Goal: Browse casually: Explore the website without a specific task or goal

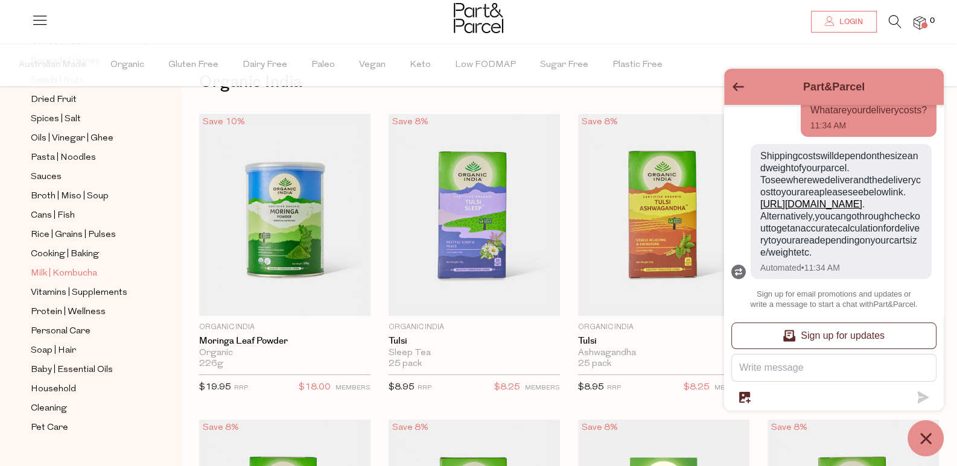
scroll to position [60, 0]
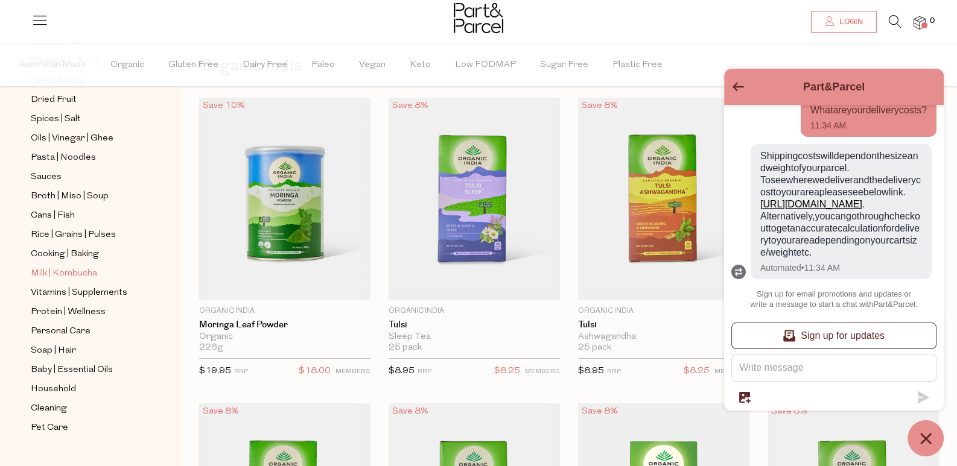
click at [68, 267] on span "Milk | Kombucha" at bounding box center [64, 274] width 66 height 14
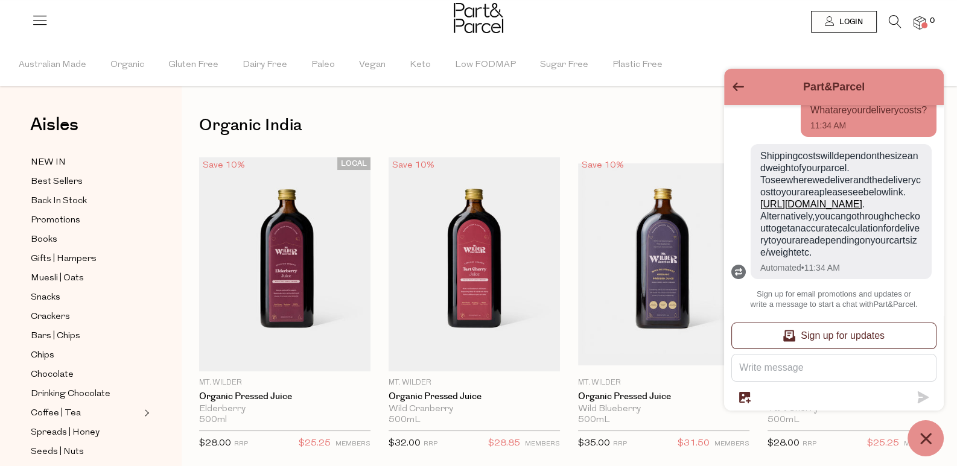
click at [741, 80] on div "Part&Parcel" at bounding box center [833, 87] width 205 height 22
click at [733, 86] on icon "Go back to the main screen" at bounding box center [737, 87] width 11 height 8
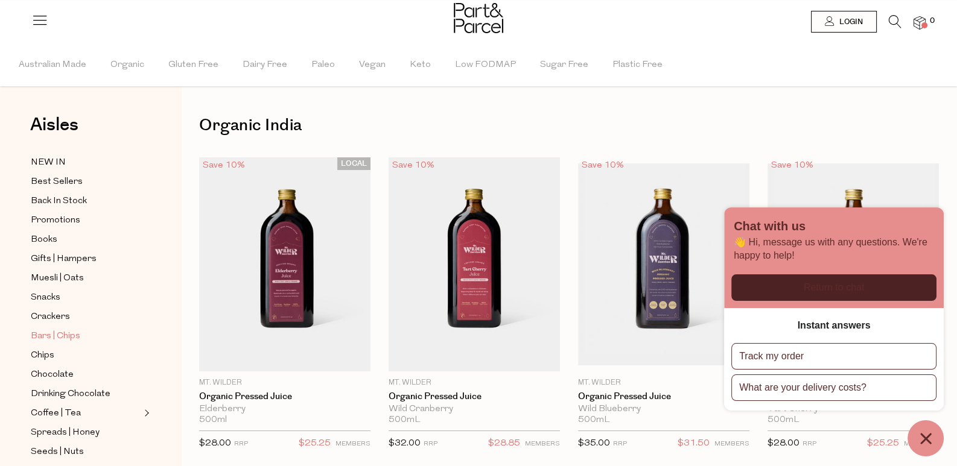
click at [75, 330] on span "Bars | Chips" at bounding box center [55, 336] width 49 height 14
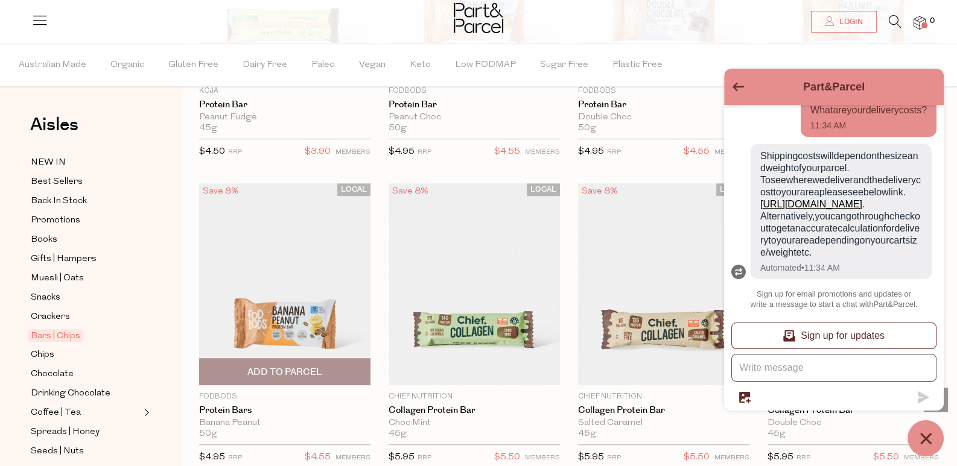
scroll to position [784, 0]
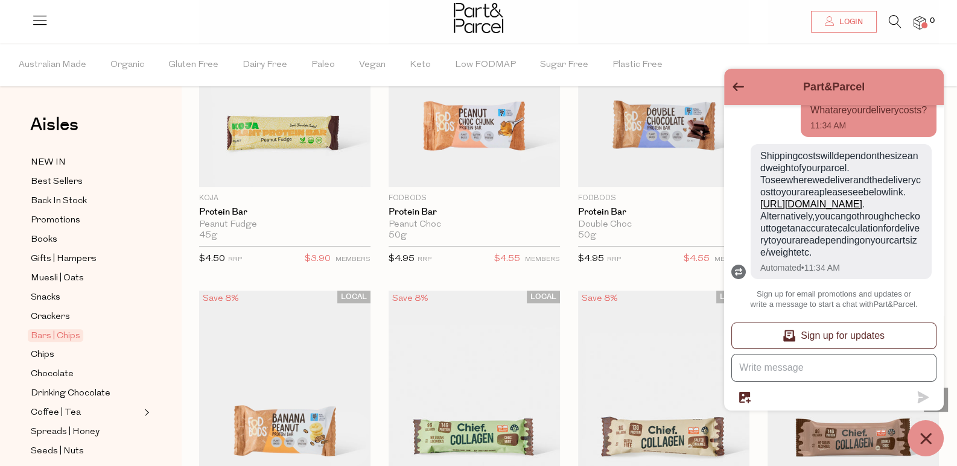
click at [743, 86] on icon "Go back to the main screen" at bounding box center [737, 87] width 11 height 8
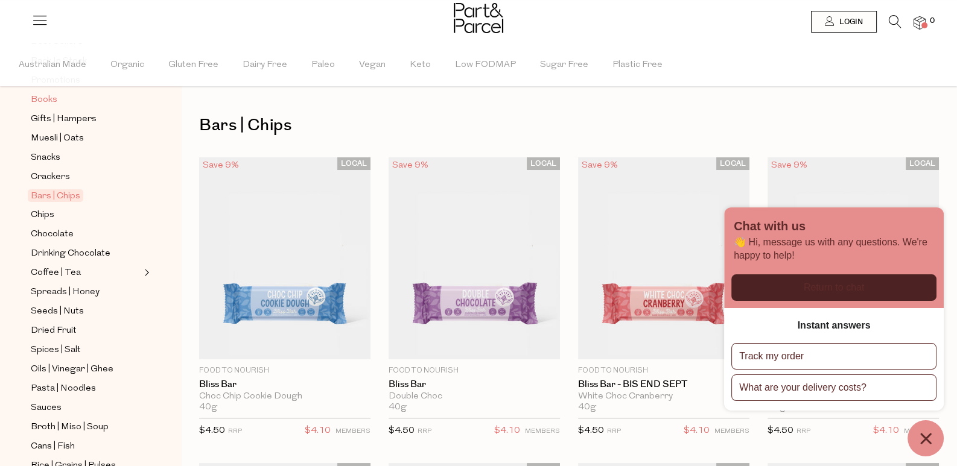
scroll to position [181, 0]
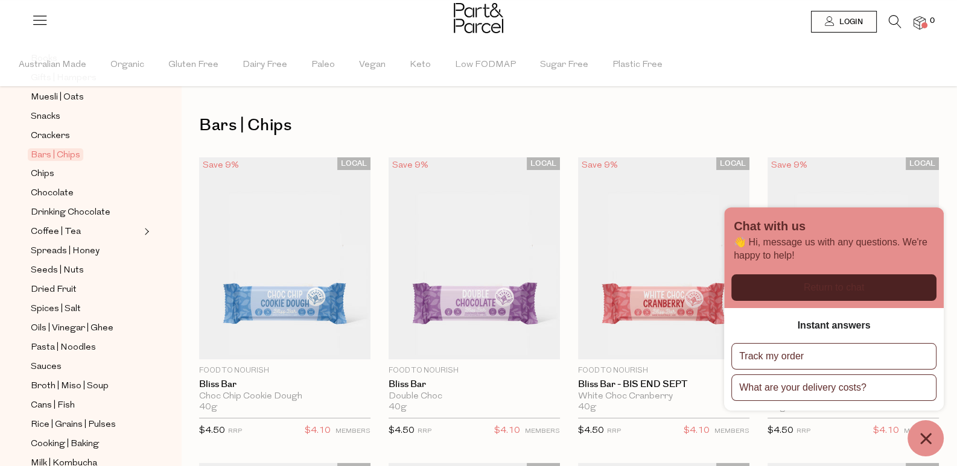
click at [75, 233] on ul "NEW IN Best Sellers Back In Stock Promotions Books Gifts | Hampers Muesli | Oat…" at bounding box center [90, 299] width 129 height 651
click at [78, 244] on span "Spreads | Honey" at bounding box center [65, 251] width 69 height 14
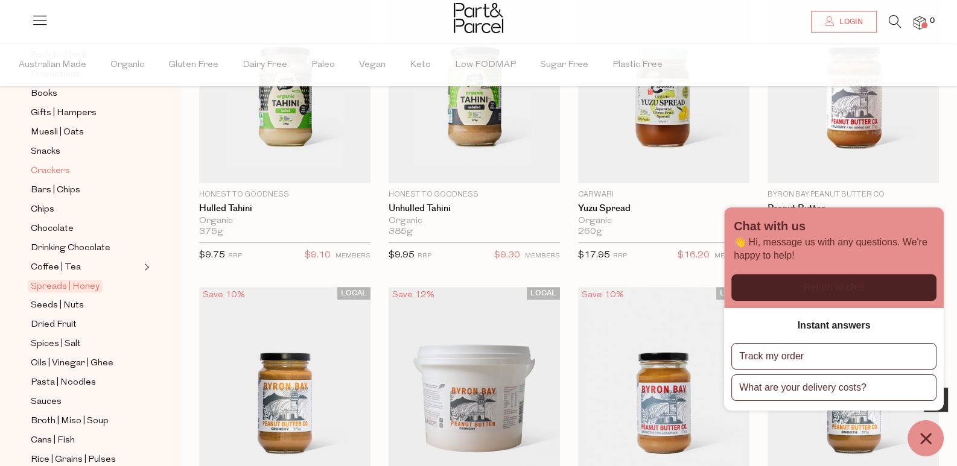
scroll to position [181, 0]
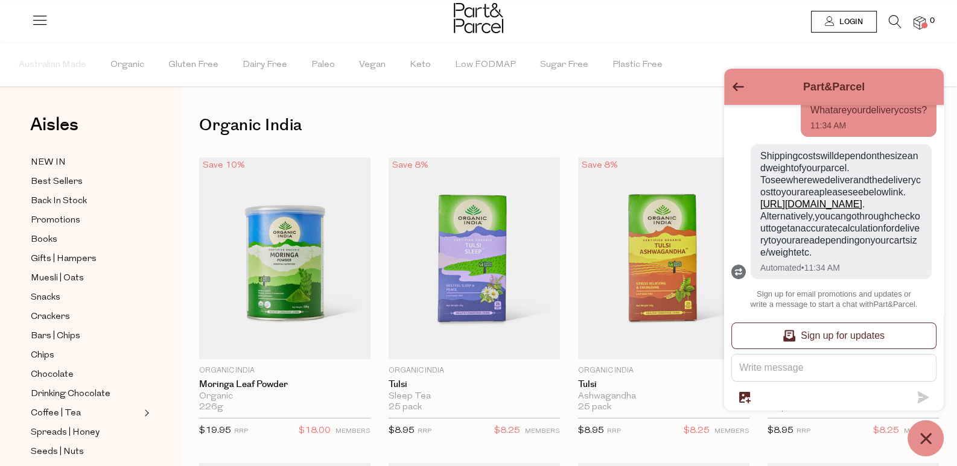
click at [735, 87] on icon "Go back to the main screen" at bounding box center [737, 87] width 11 height 8
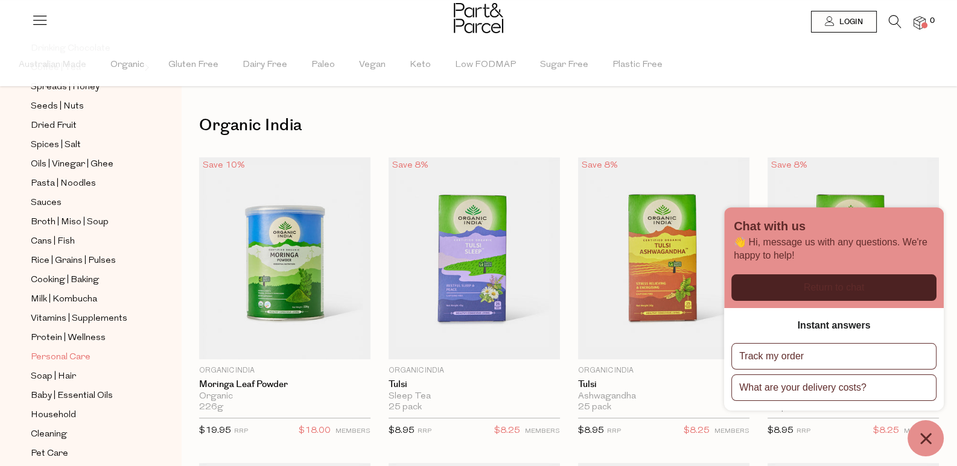
scroll to position [362, 0]
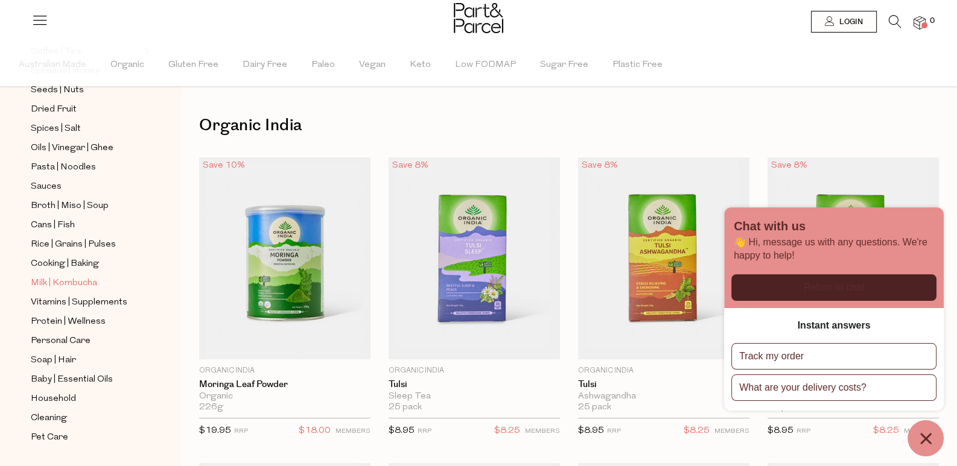
click at [81, 276] on span "Milk | Kombucha" at bounding box center [64, 283] width 66 height 14
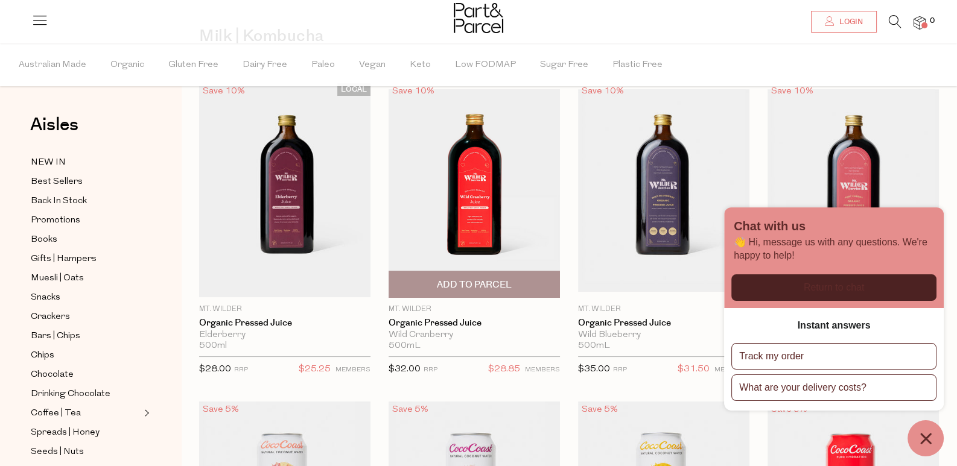
scroll to position [120, 0]
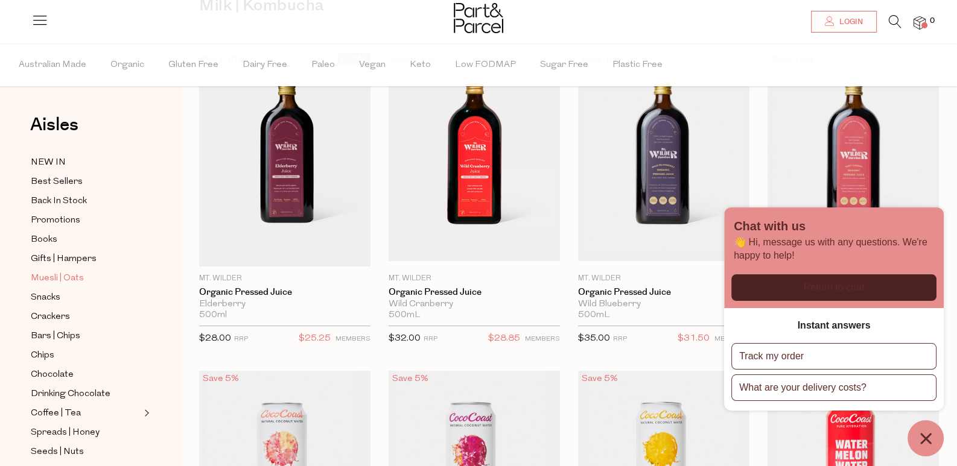
click at [63, 271] on span "Muesli | Oats" at bounding box center [57, 278] width 53 height 14
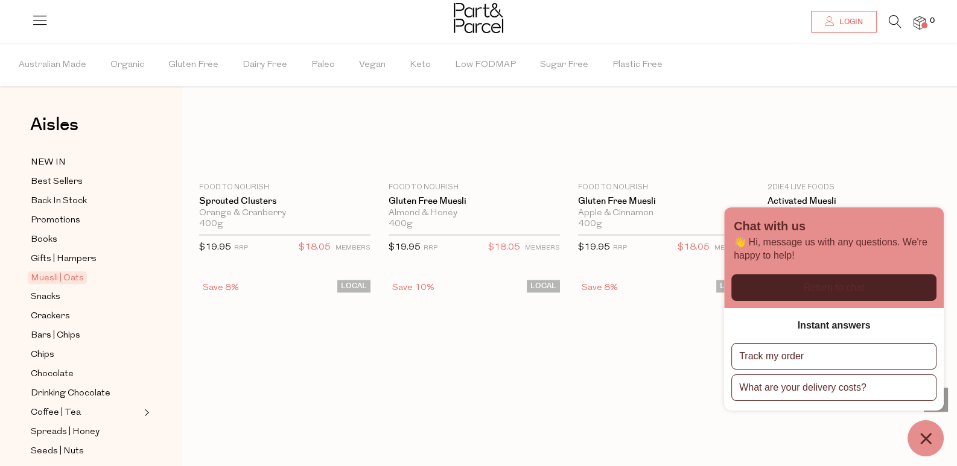
scroll to position [1755, 0]
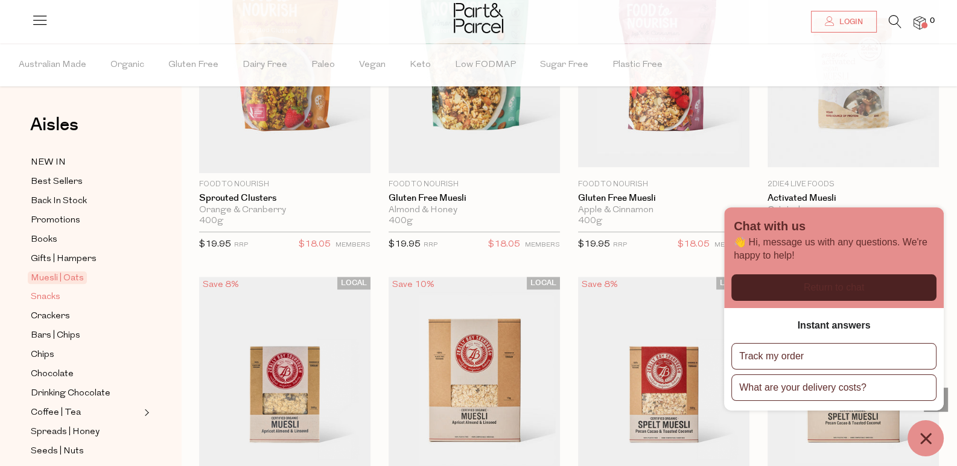
click at [54, 290] on span "Snacks" at bounding box center [46, 297] width 30 height 14
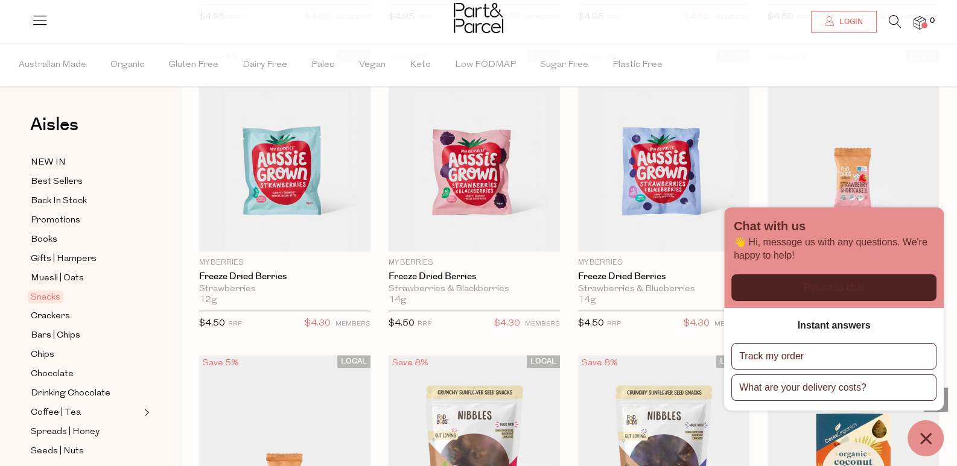
scroll to position [1695, 0]
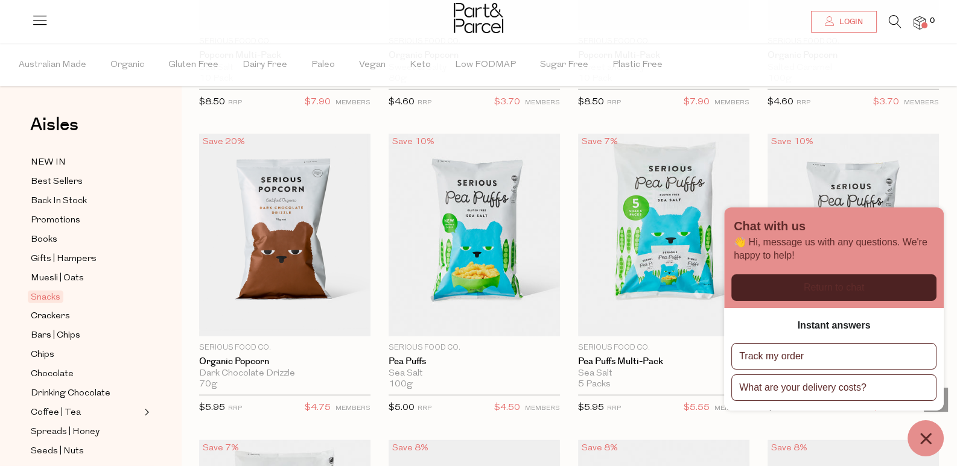
scroll to position [3444, 0]
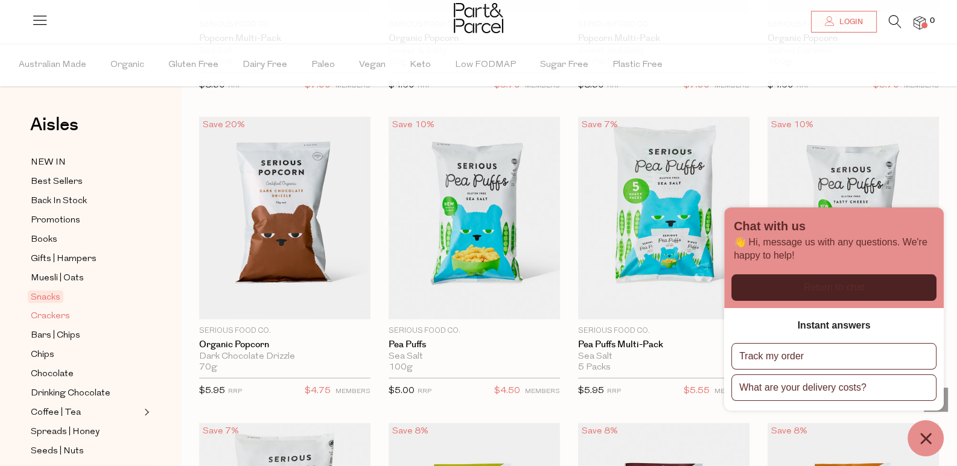
click at [50, 309] on span "Crackers" at bounding box center [50, 316] width 39 height 14
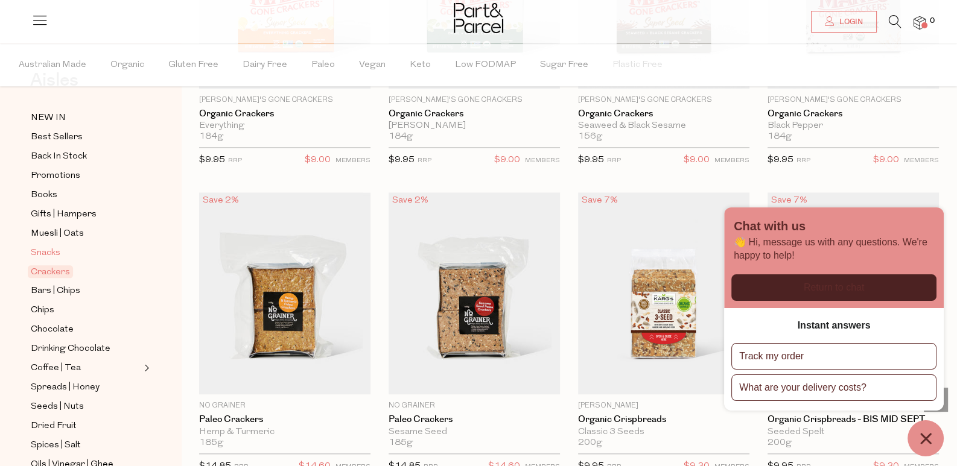
scroll to position [60, 0]
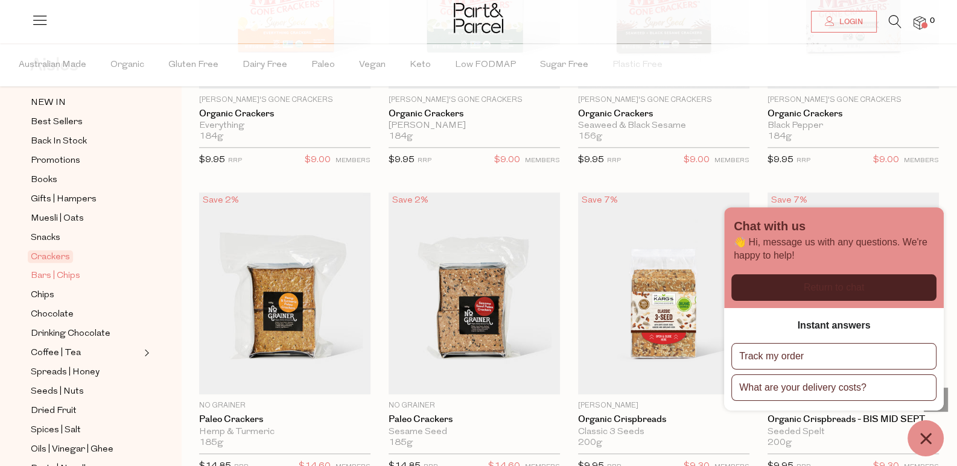
click at [67, 269] on span "Bars | Chips" at bounding box center [55, 276] width 49 height 14
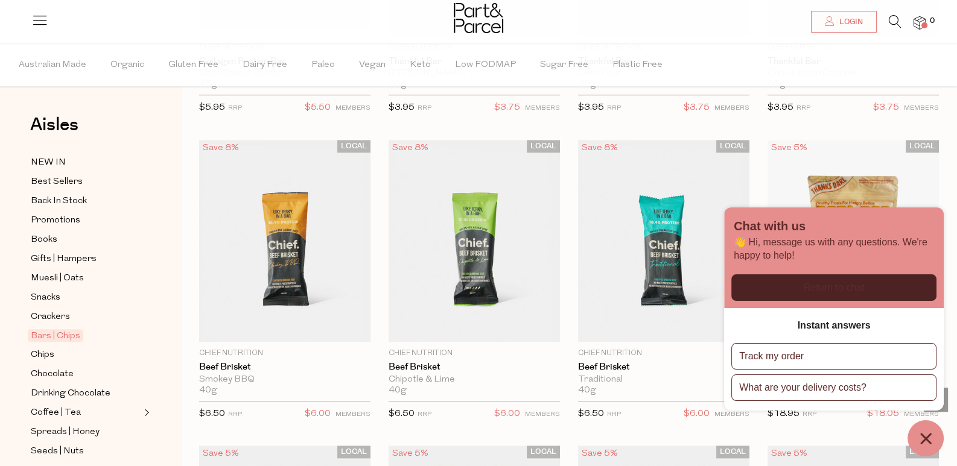
scroll to position [1635, 0]
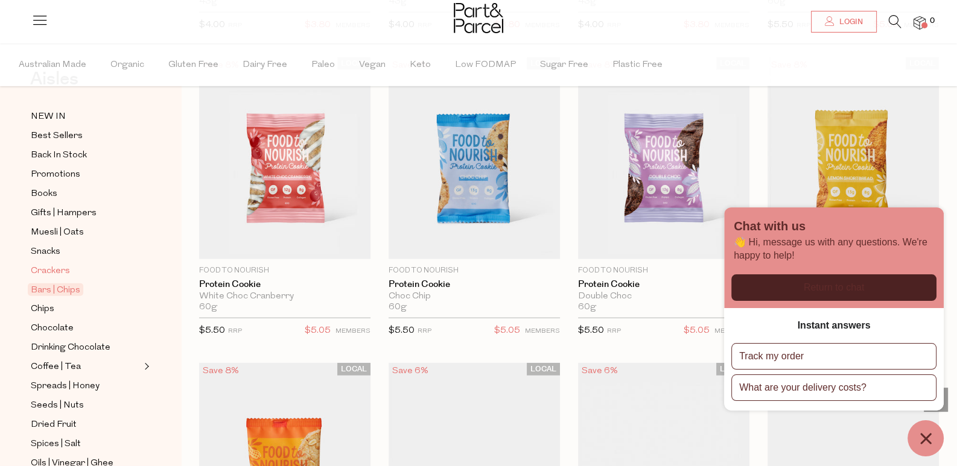
scroll to position [60, 0]
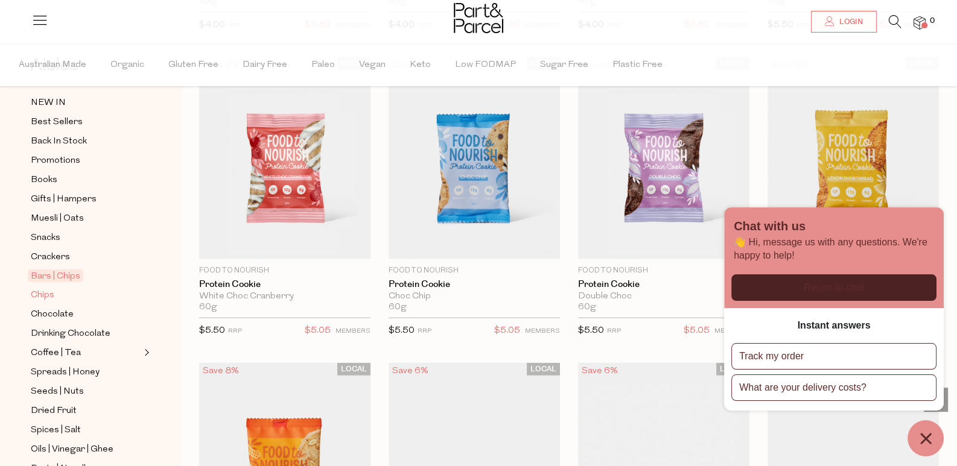
click at [34, 288] on span "Chips" at bounding box center [43, 295] width 24 height 14
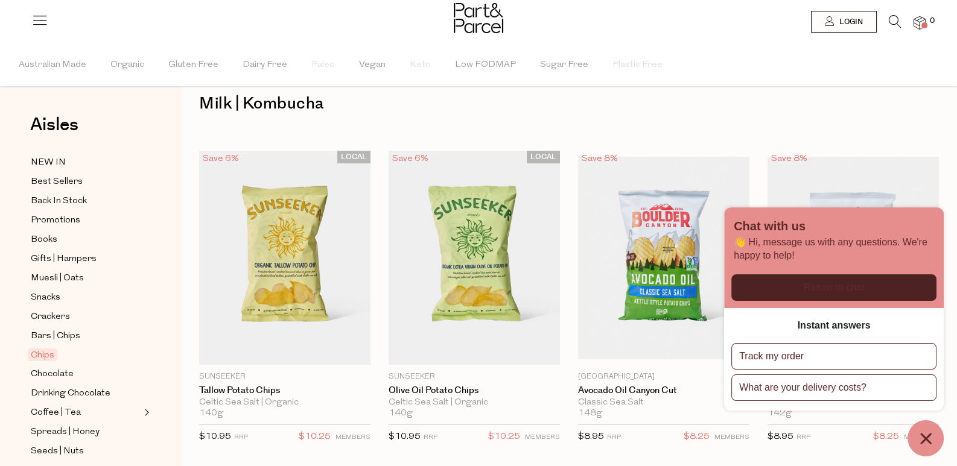
scroll to position [60, 0]
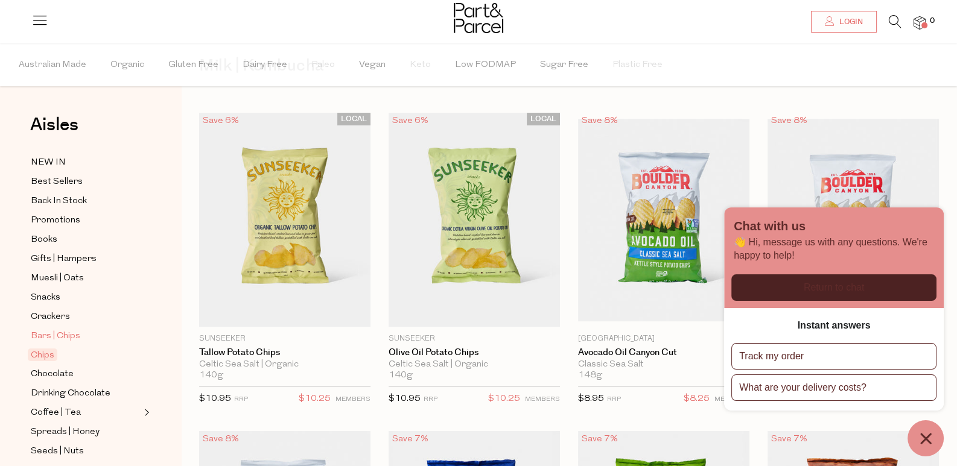
click at [66, 332] on span "Bars | Chips" at bounding box center [55, 336] width 49 height 14
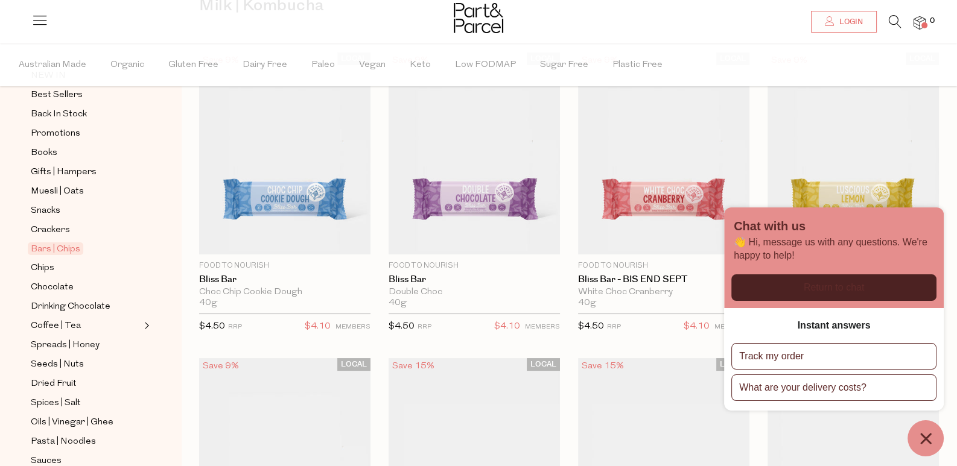
scroll to position [120, 0]
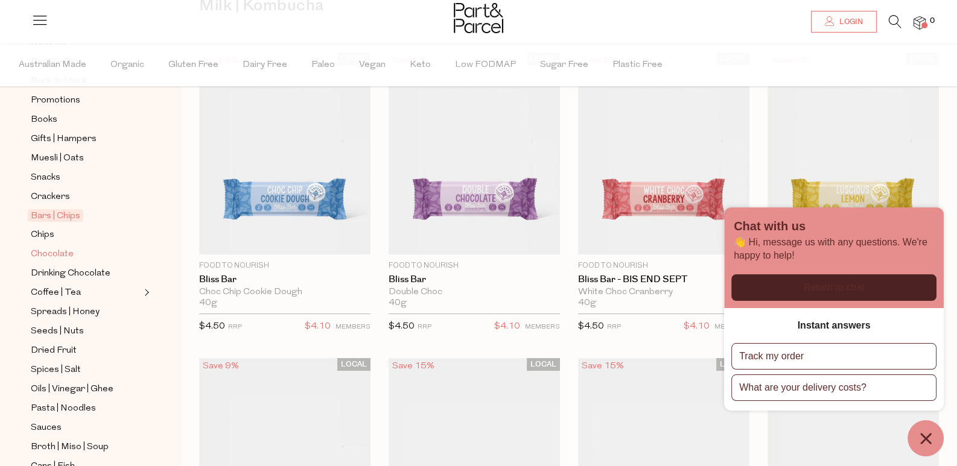
click at [55, 248] on span "Chocolate" at bounding box center [52, 254] width 43 height 14
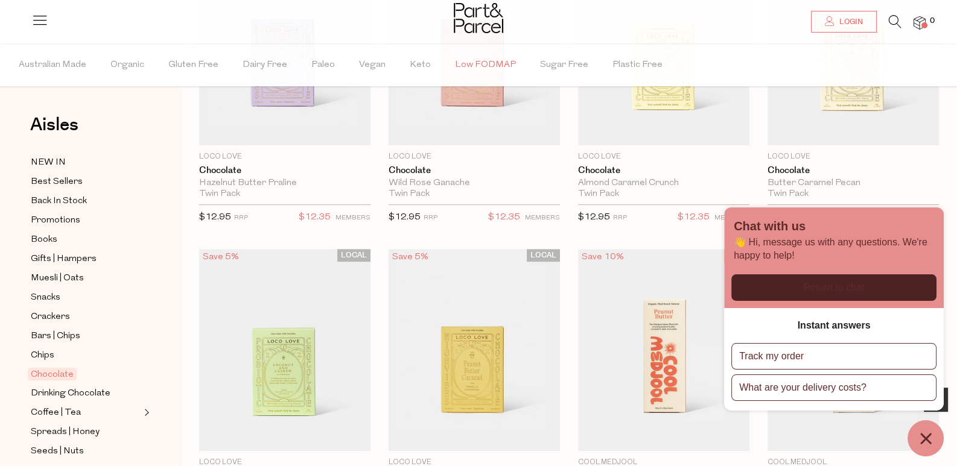
scroll to position [549, 0]
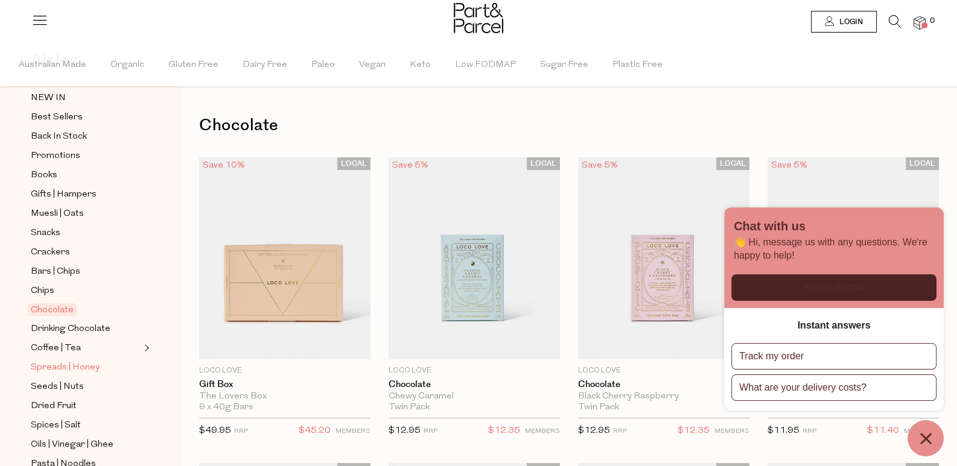
scroll to position [120, 0]
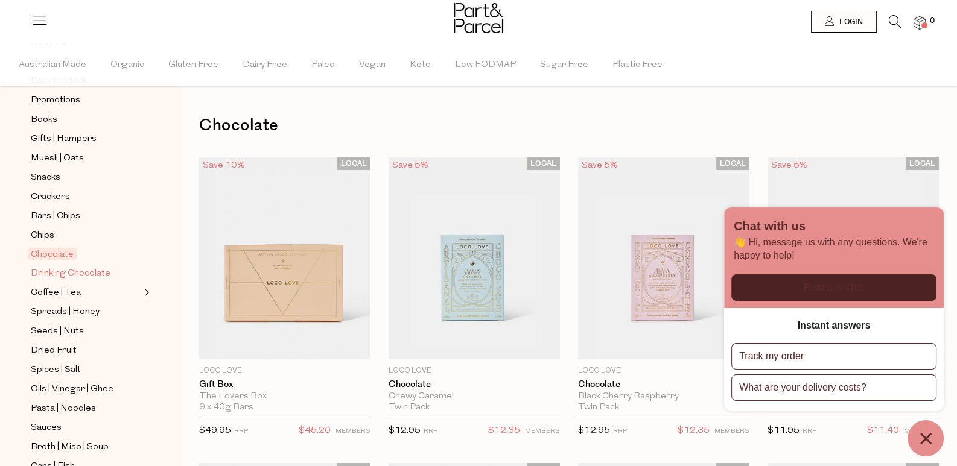
click at [97, 268] on span "Drinking Chocolate" at bounding box center [71, 274] width 80 height 14
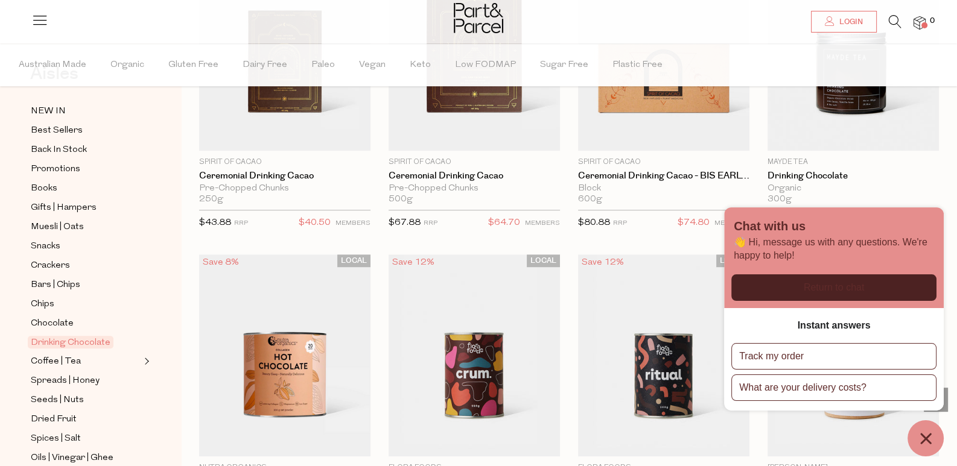
scroll to position [120, 0]
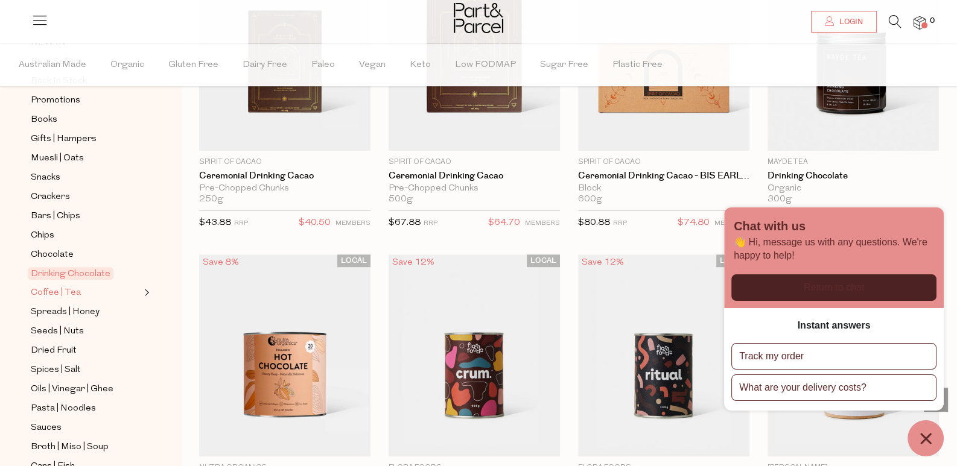
click at [52, 286] on span "Coffee | Tea" at bounding box center [56, 293] width 50 height 14
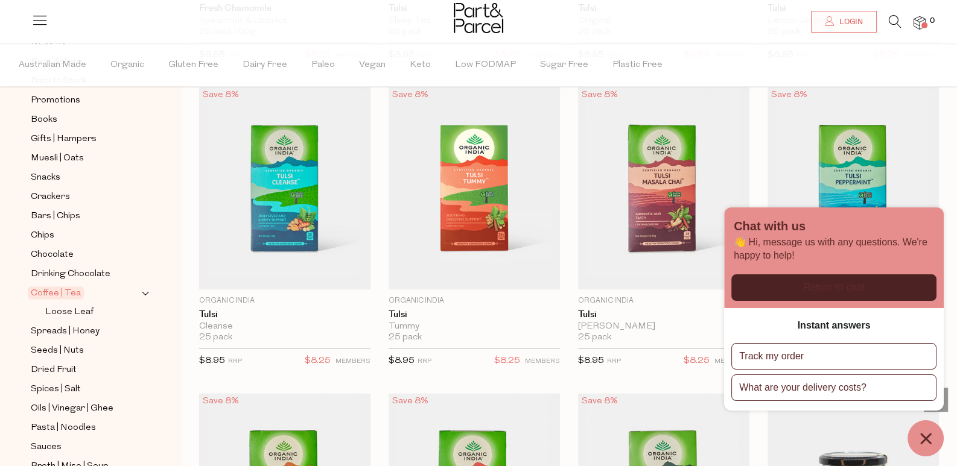
scroll to position [1990, 0]
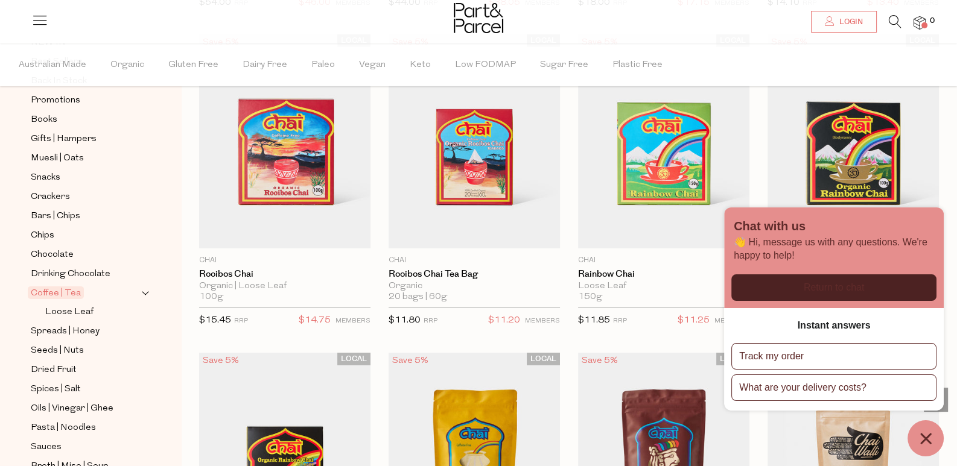
scroll to position [4784, 0]
click at [71, 325] on span "Spreads | Honey" at bounding box center [65, 332] width 69 height 14
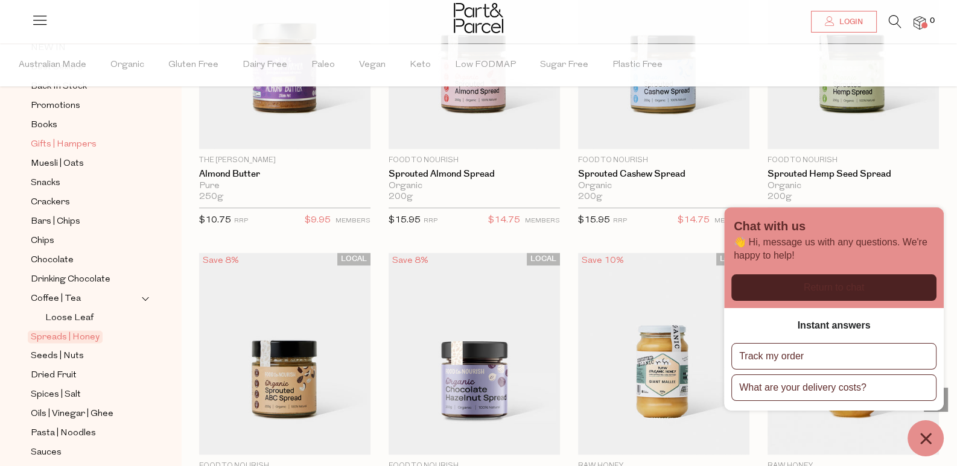
scroll to position [181, 0]
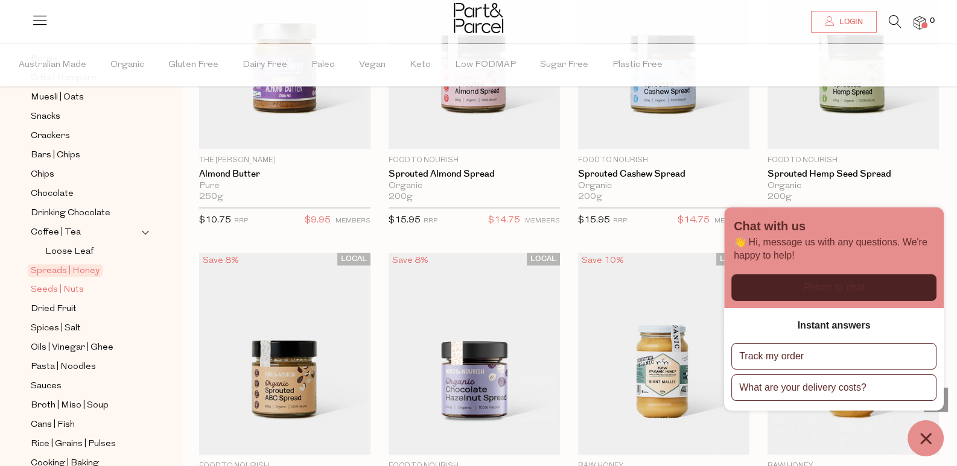
click at [69, 283] on span "Seeds | Nuts" at bounding box center [57, 290] width 53 height 14
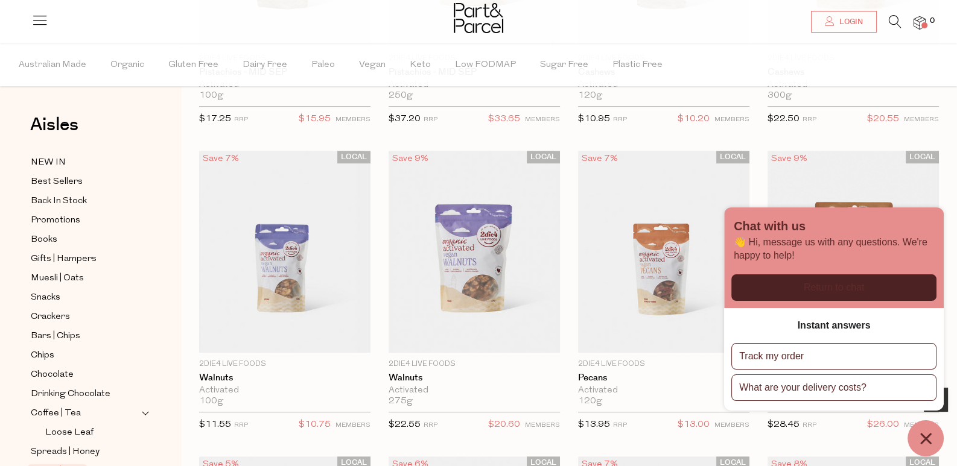
scroll to position [603, 0]
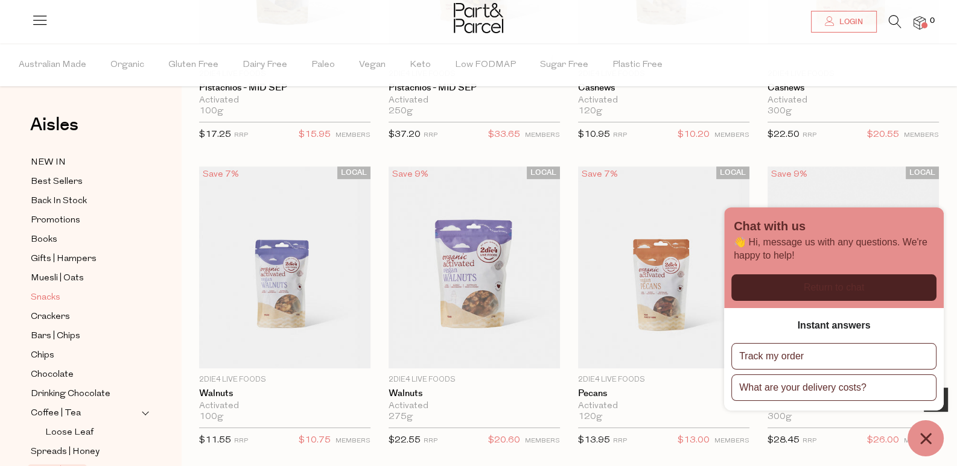
click at [57, 291] on span "Snacks" at bounding box center [46, 298] width 30 height 14
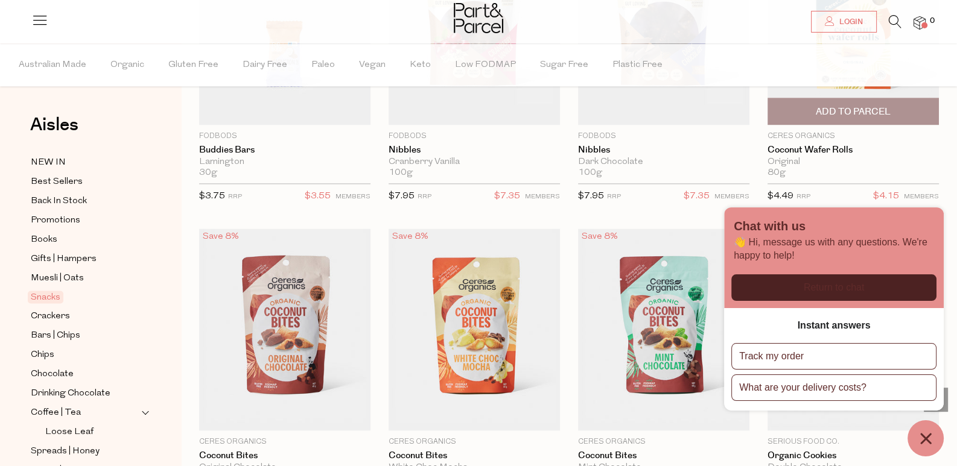
scroll to position [2111, 0]
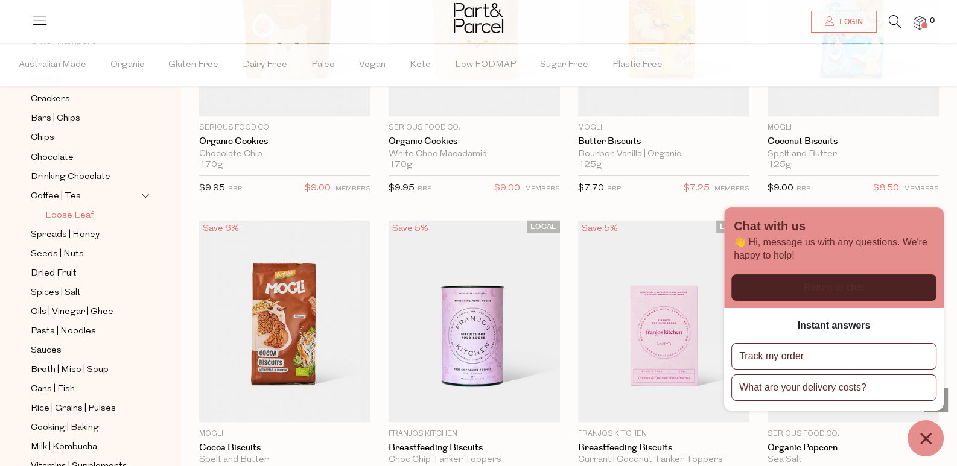
scroll to position [120, 0]
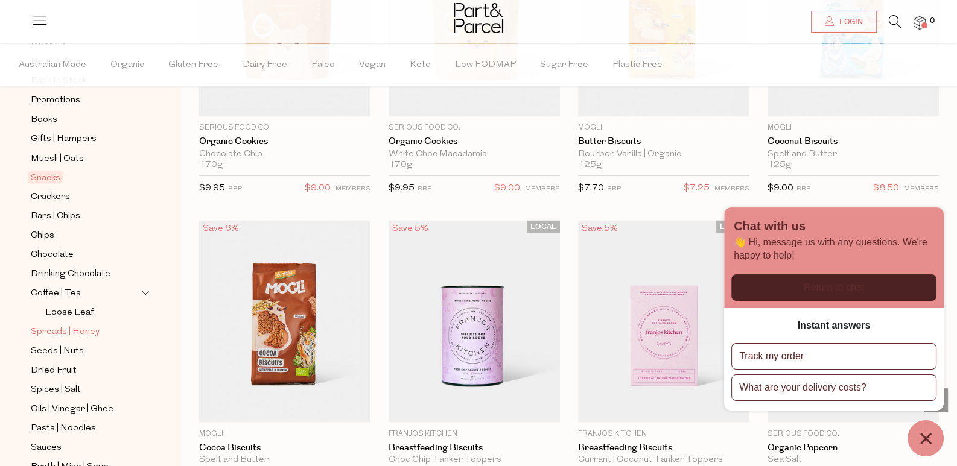
click at [72, 325] on span "Spreads | Honey" at bounding box center [65, 332] width 69 height 14
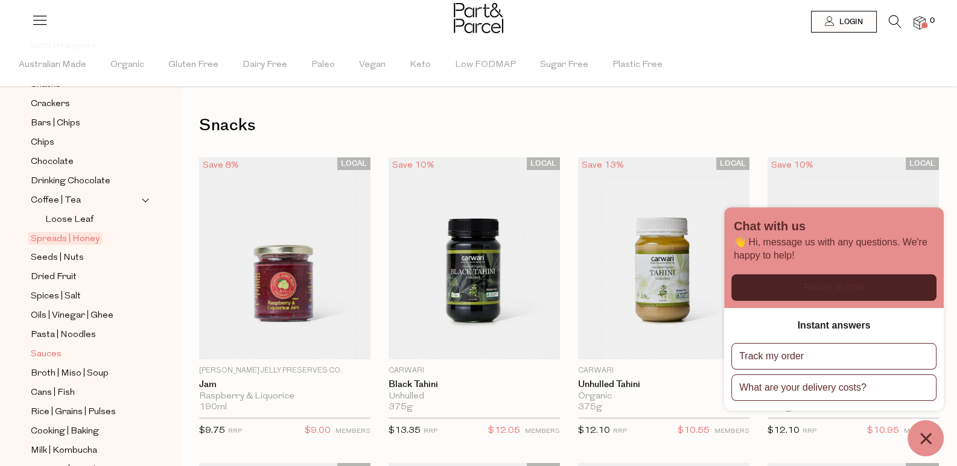
scroll to position [181, 0]
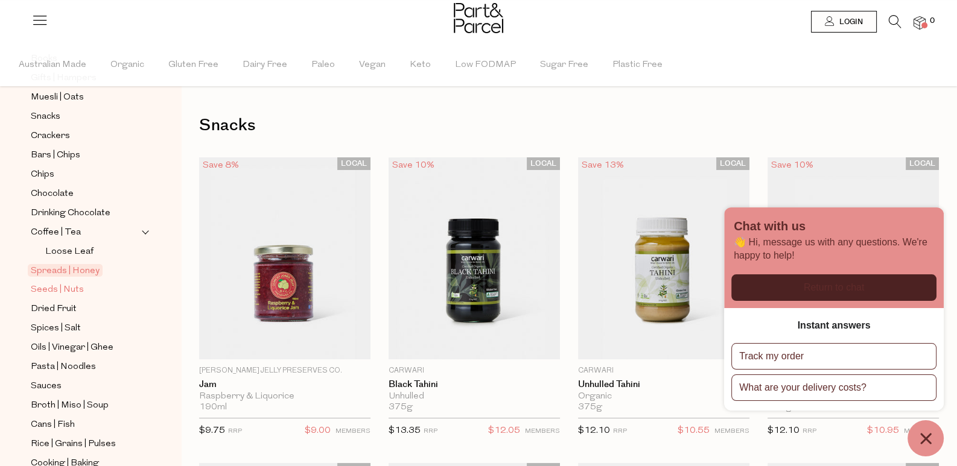
click at [54, 283] on span "Seeds | Nuts" at bounding box center [57, 290] width 53 height 14
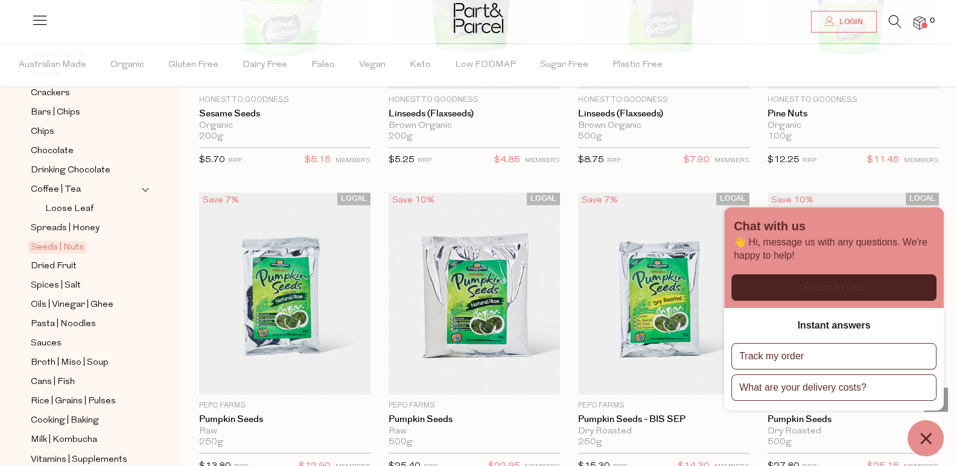
scroll to position [241, 0]
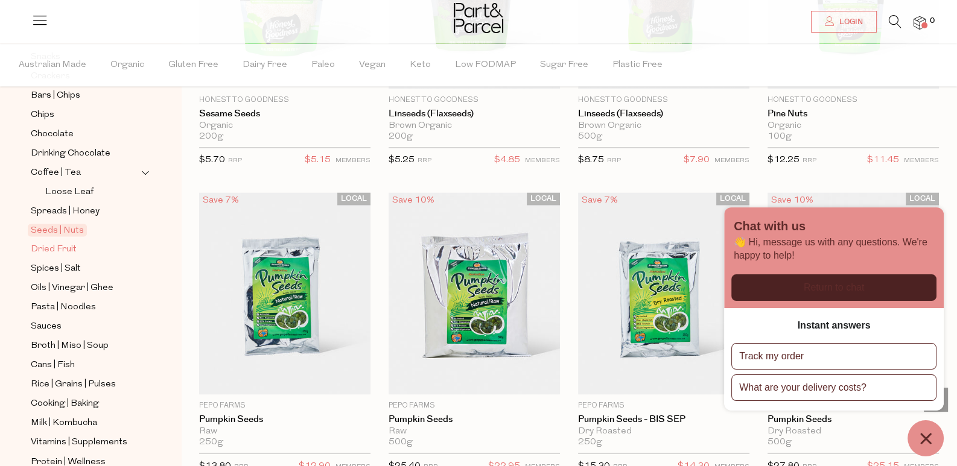
click at [57, 242] on span "Dried Fruit" at bounding box center [54, 249] width 46 height 14
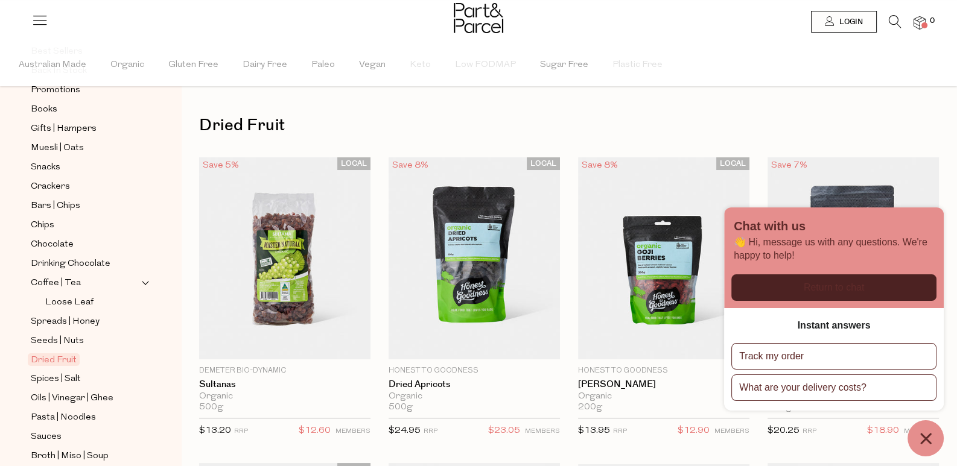
scroll to position [181, 0]
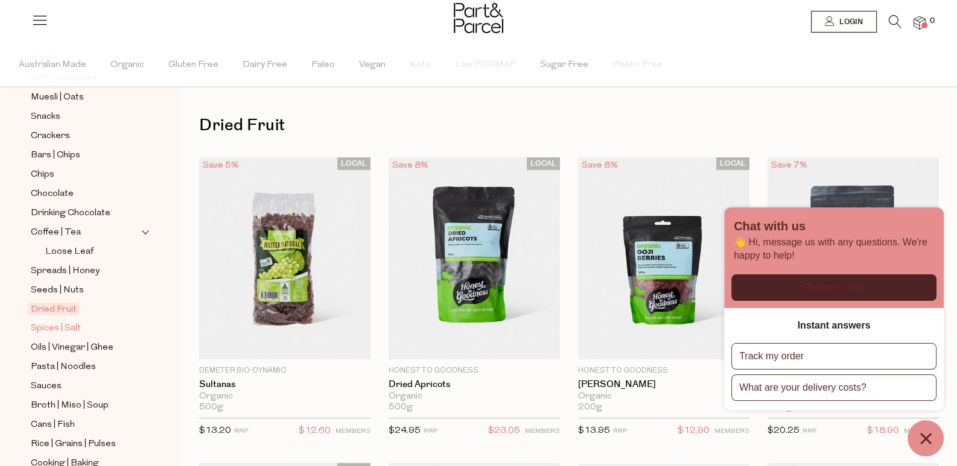
click at [63, 322] on span "Spices | Salt" at bounding box center [56, 329] width 50 height 14
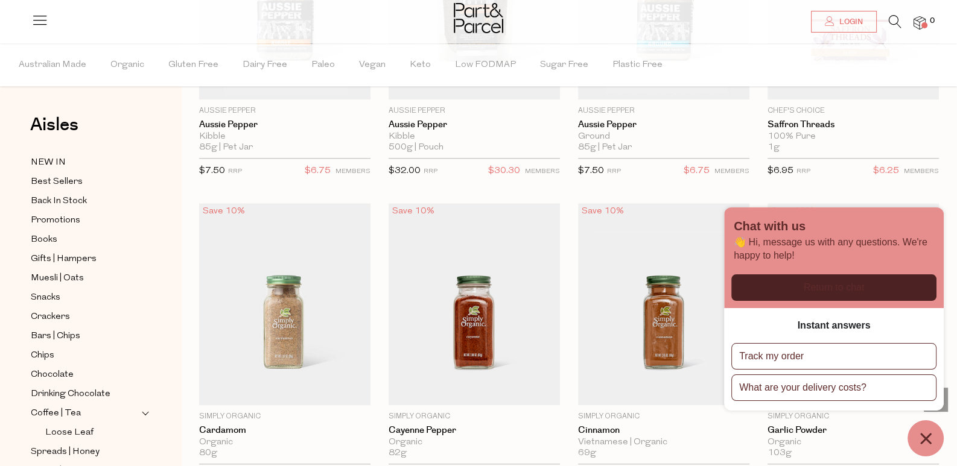
scroll to position [1508, 0]
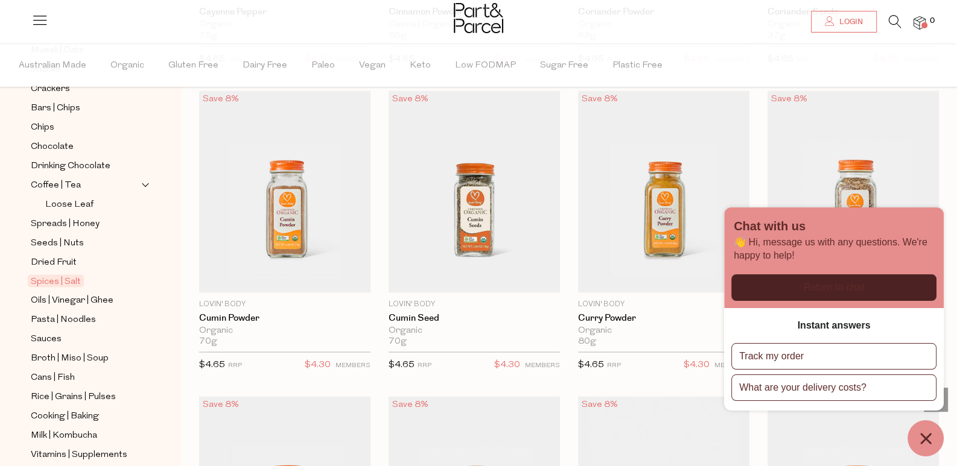
scroll to position [301, 0]
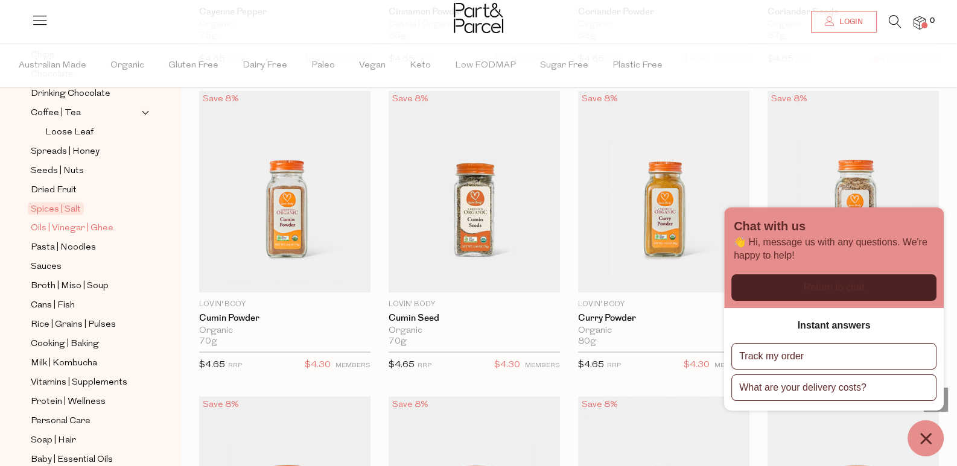
click at [103, 221] on span "Oils | Vinegar | Ghee" at bounding box center [72, 228] width 83 height 14
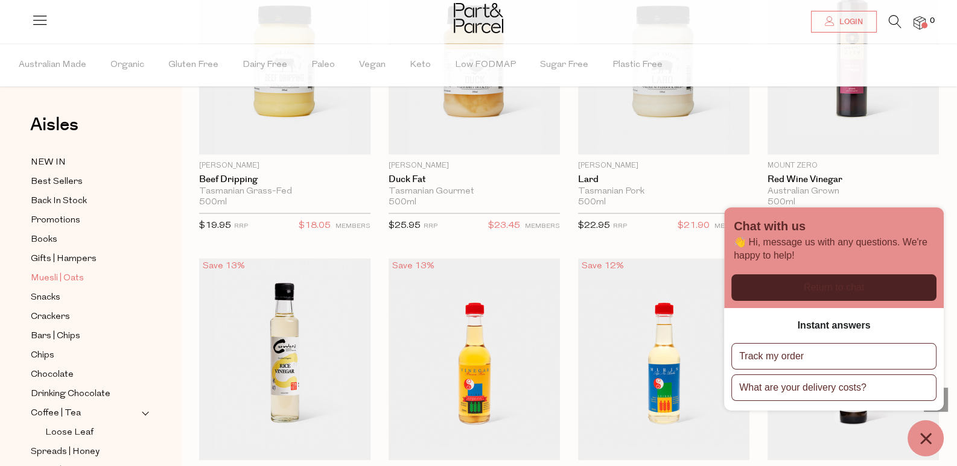
scroll to position [241, 0]
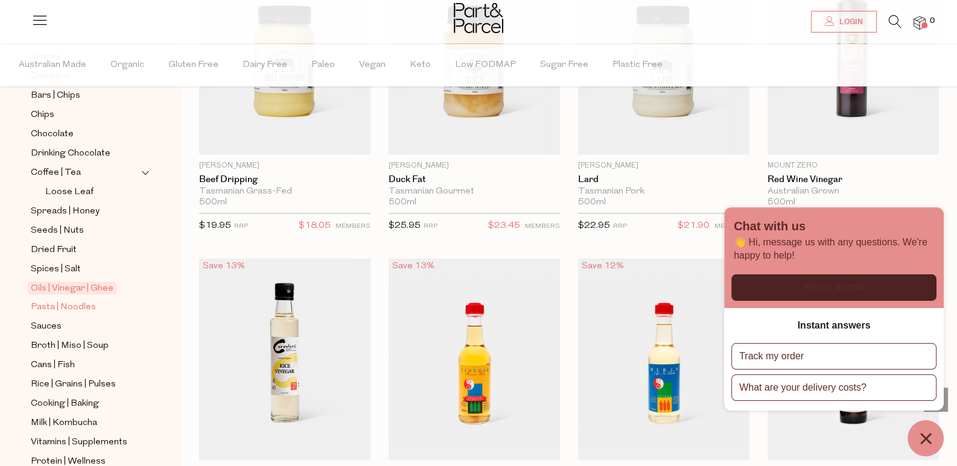
click at [78, 300] on span "Pasta | Noodles" at bounding box center [63, 307] width 65 height 14
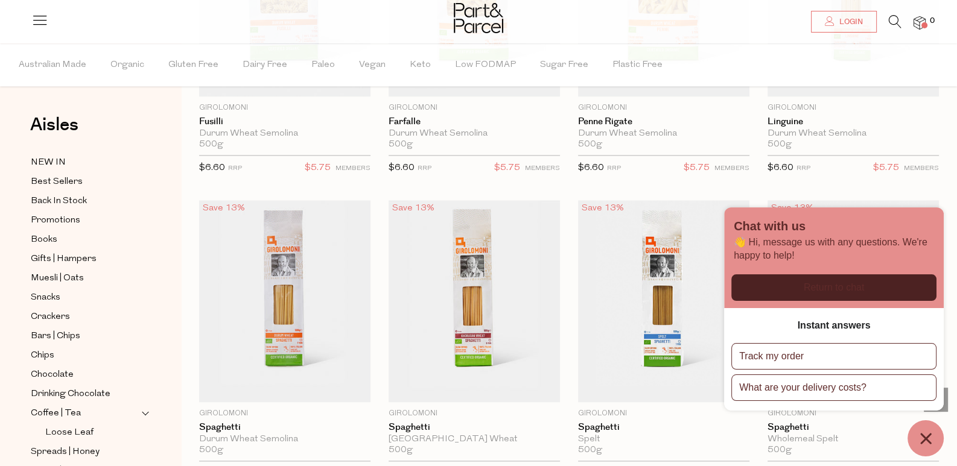
scroll to position [2352, 0]
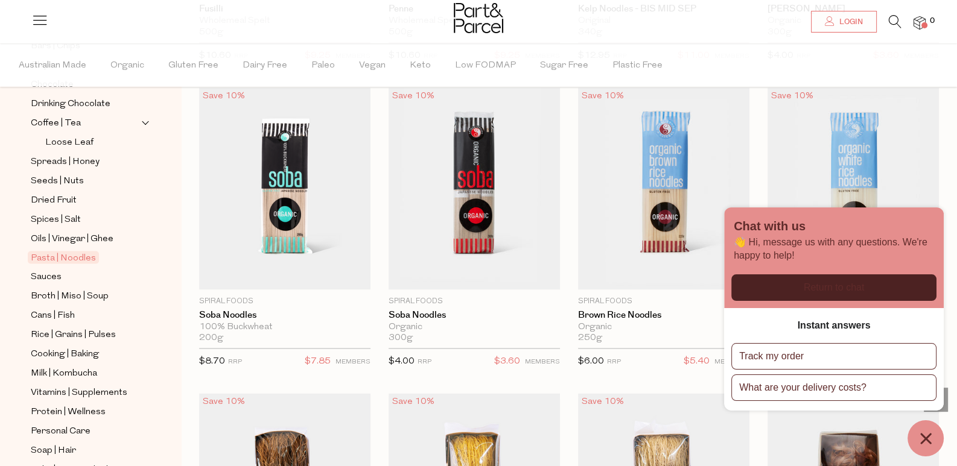
scroll to position [301, 0]
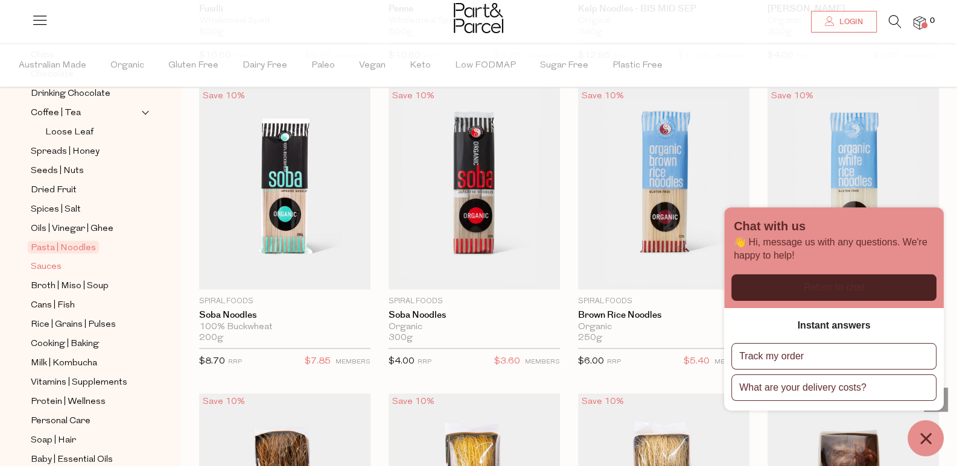
click at [46, 259] on span "Sauces" at bounding box center [46, 266] width 31 height 14
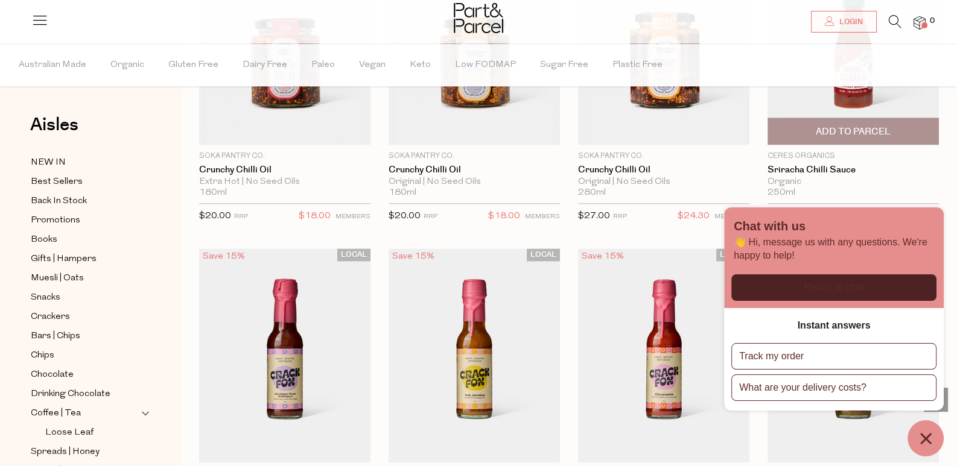
scroll to position [2111, 0]
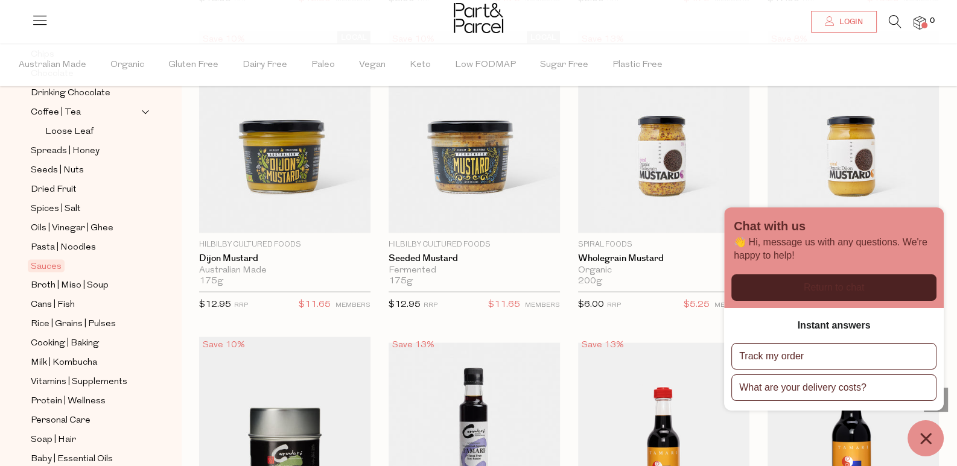
scroll to position [301, 0]
click at [72, 279] on span "Broth | Miso | Soup" at bounding box center [70, 286] width 78 height 14
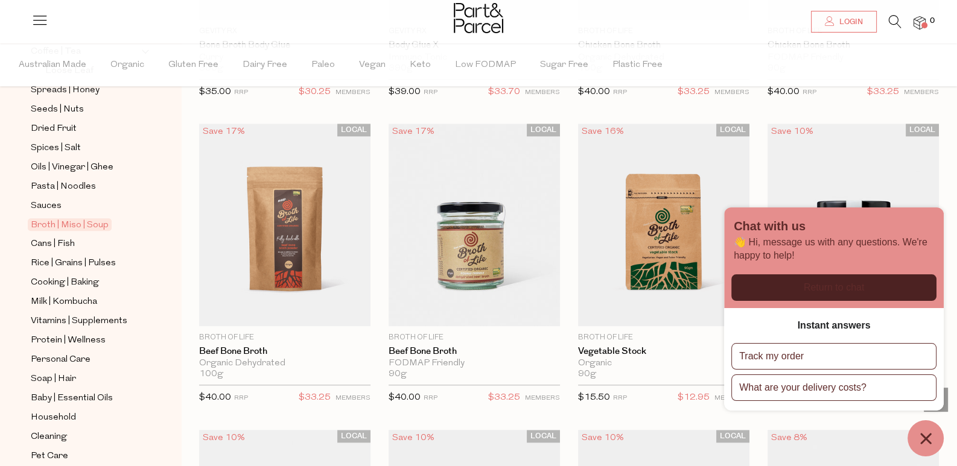
scroll to position [1568, 0]
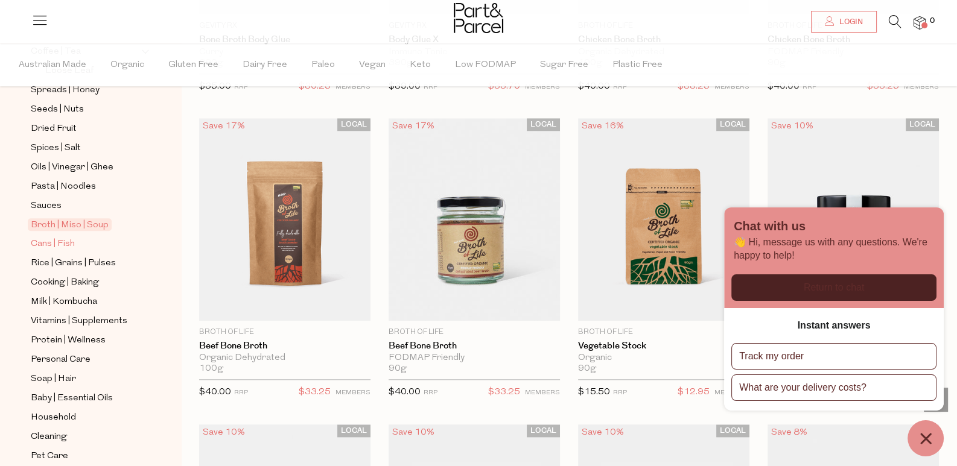
click at [51, 237] on span "Cans | Fish" at bounding box center [53, 244] width 44 height 14
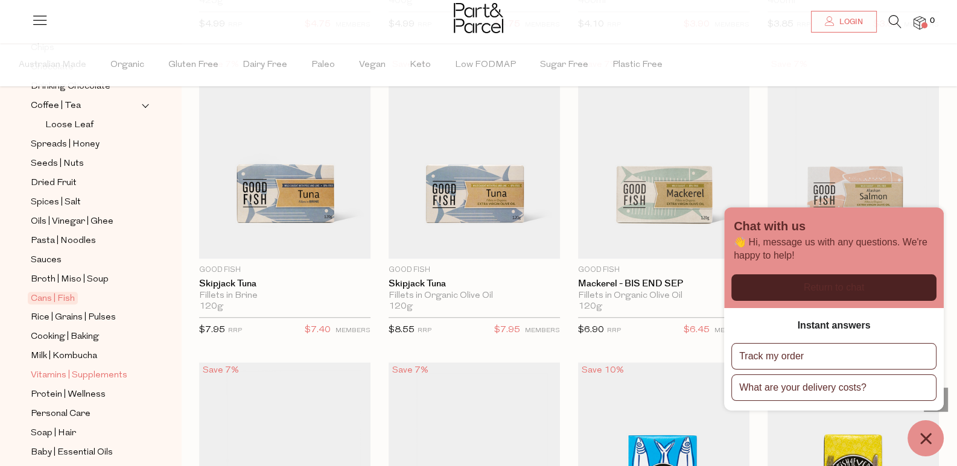
scroll to position [391, 0]
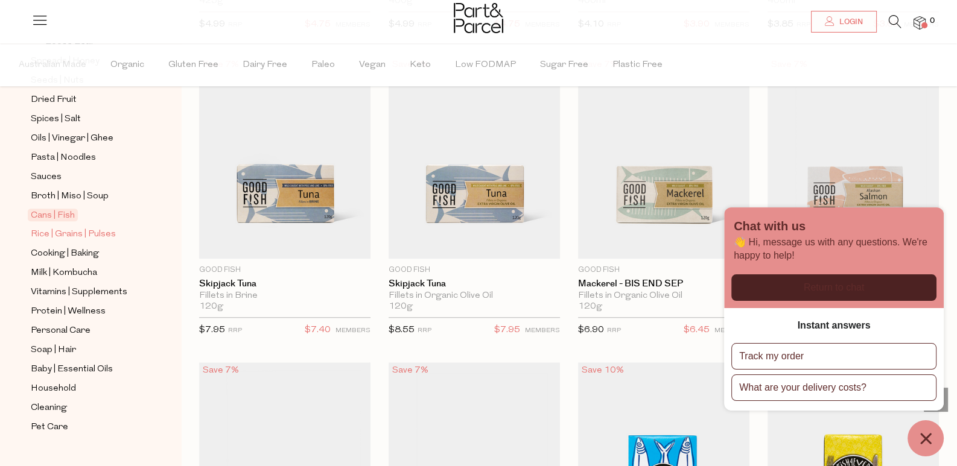
click at [90, 227] on span "Rice | Grains | Pulses" at bounding box center [73, 234] width 85 height 14
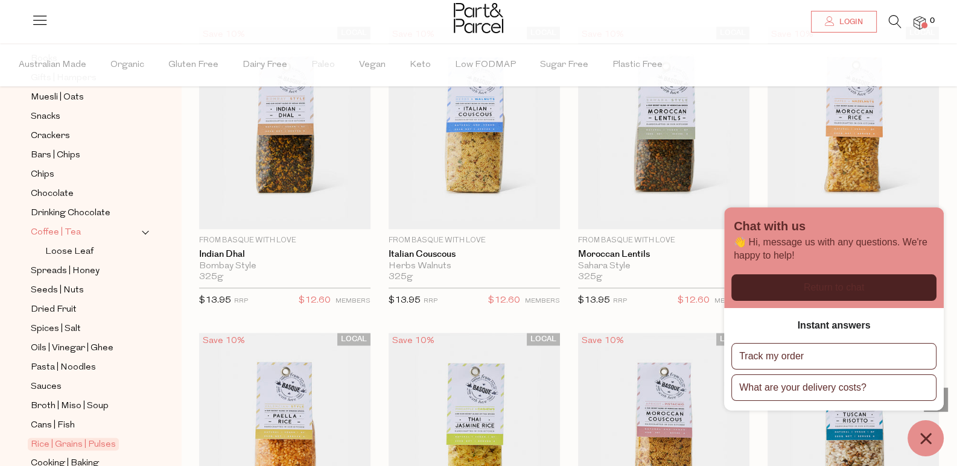
scroll to position [362, 0]
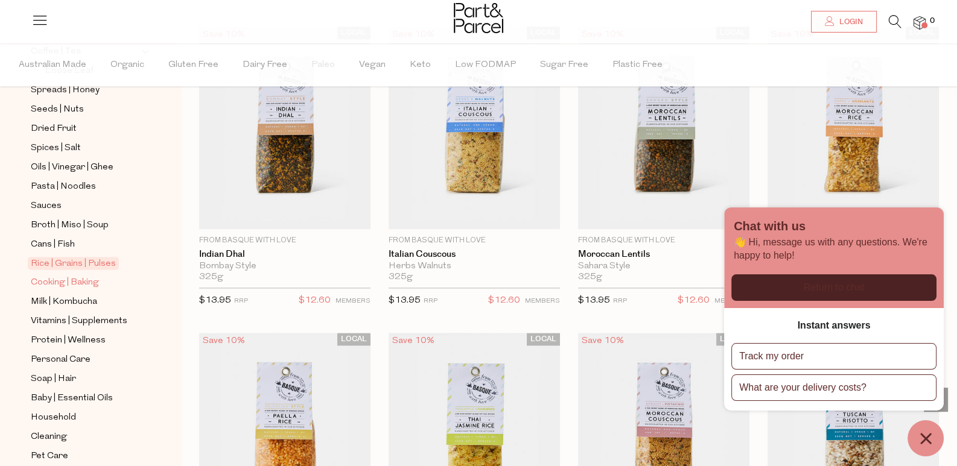
click at [80, 276] on span "Cooking | Baking" at bounding box center [65, 283] width 68 height 14
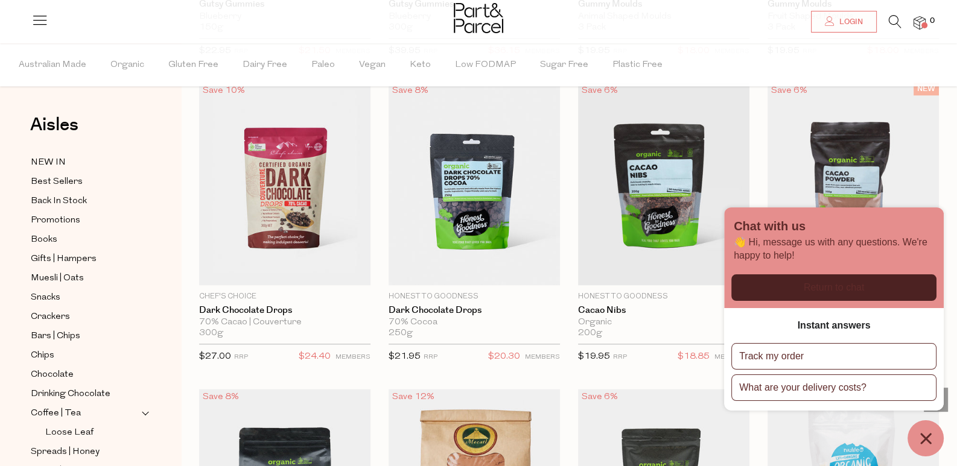
scroll to position [1990, 0]
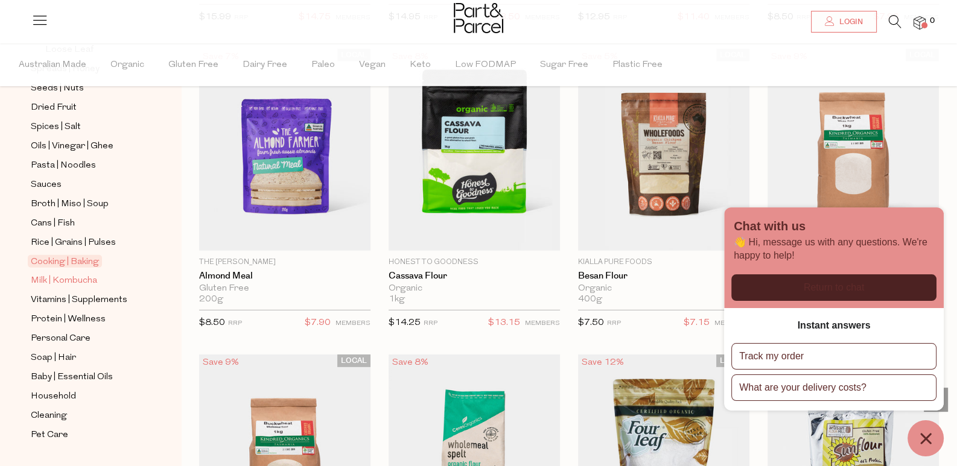
scroll to position [391, 0]
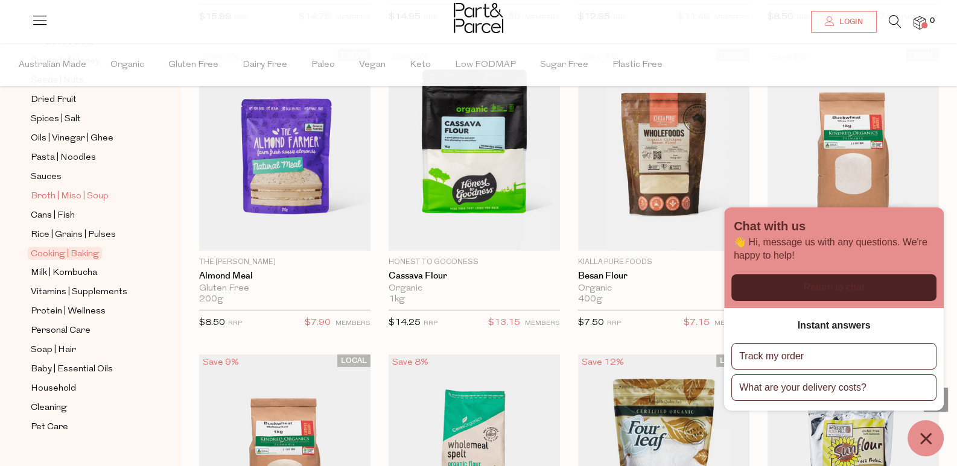
click at [84, 189] on span "Broth | Miso | Soup" at bounding box center [70, 196] width 78 height 14
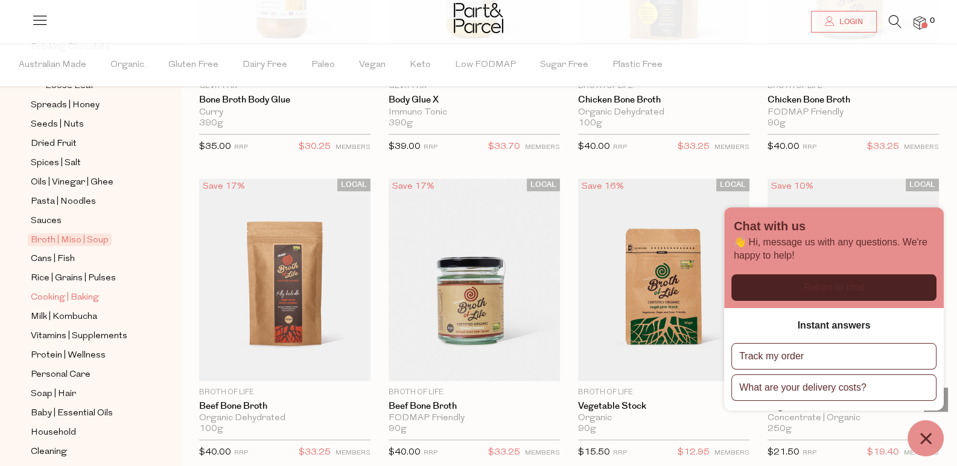
scroll to position [331, 0]
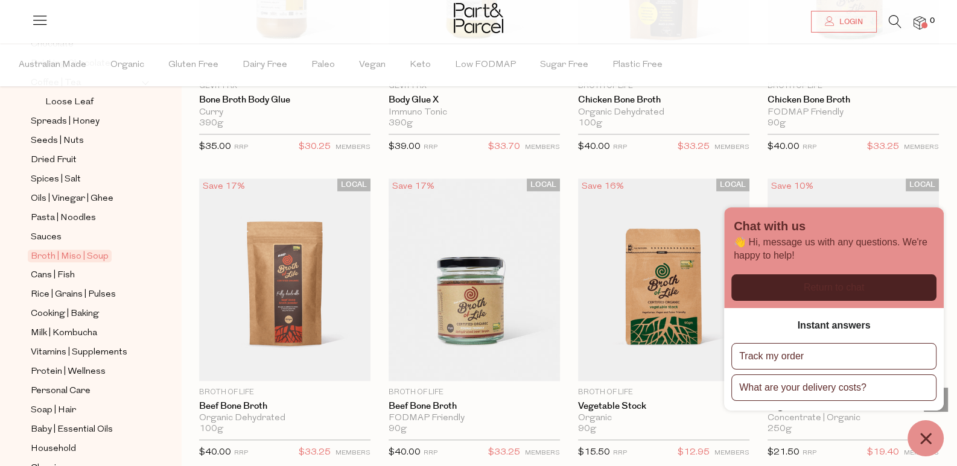
click at [72, 271] on ul "NEW IN Best Sellers Back In Stock Promotions Books Gifts | Hampers Muesli | Oat…" at bounding box center [90, 159] width 129 height 671
click at [72, 288] on span "Rice | Grains | Pulses" at bounding box center [73, 295] width 85 height 14
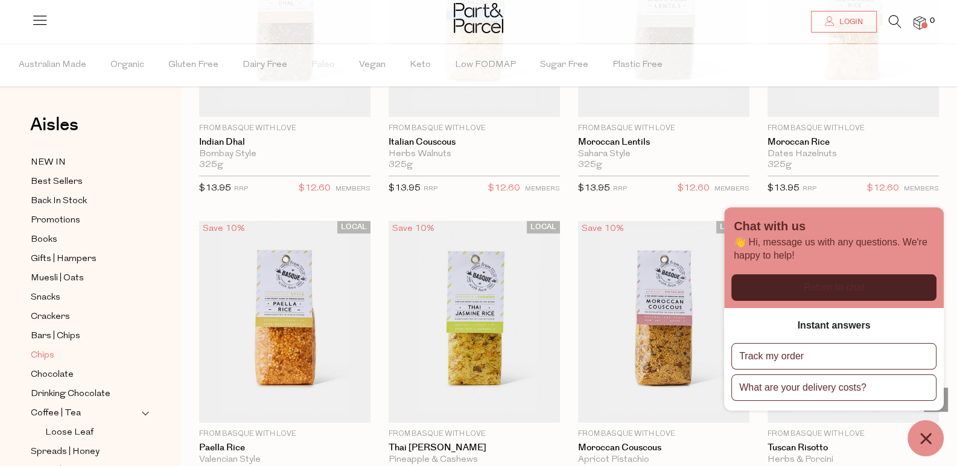
scroll to position [362, 0]
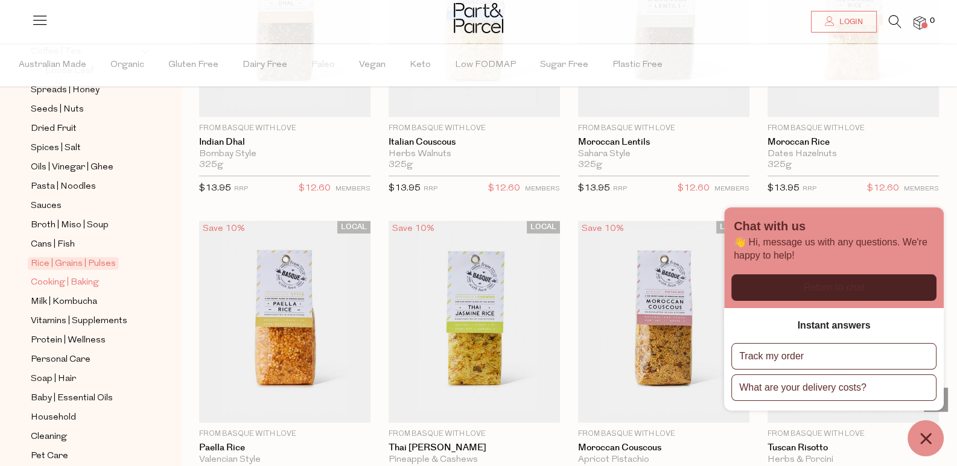
click at [92, 276] on span "Cooking | Baking" at bounding box center [65, 283] width 68 height 14
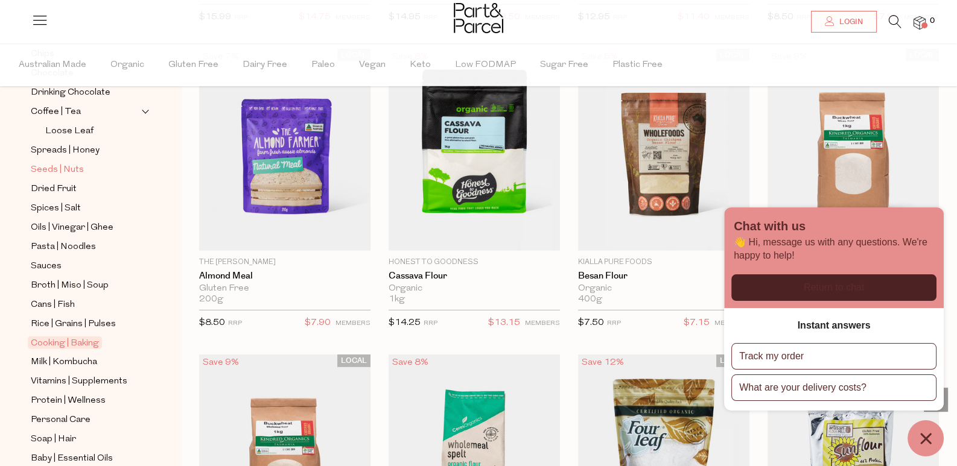
scroll to position [362, 0]
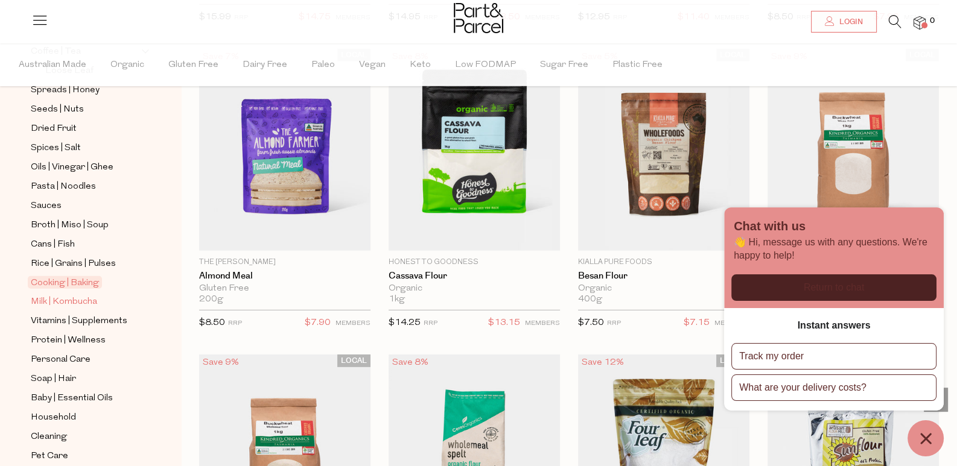
click at [75, 295] on span "Milk | Kombucha" at bounding box center [64, 302] width 66 height 14
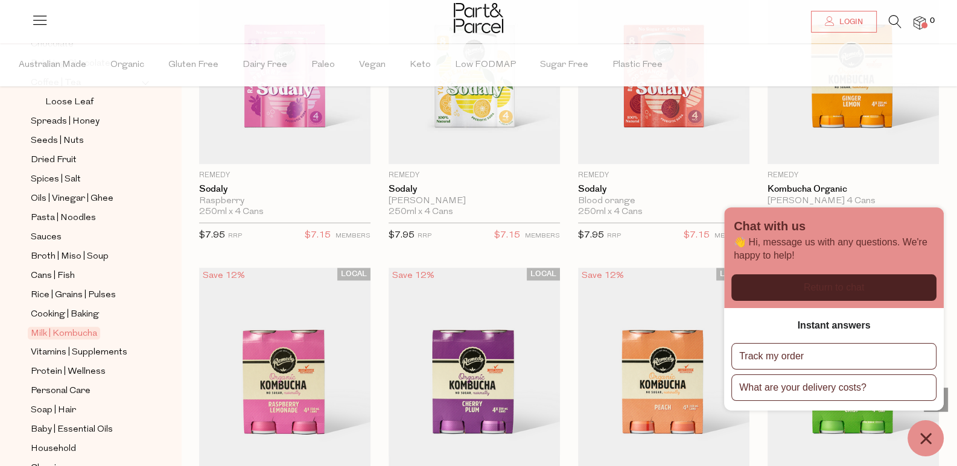
scroll to position [391, 0]
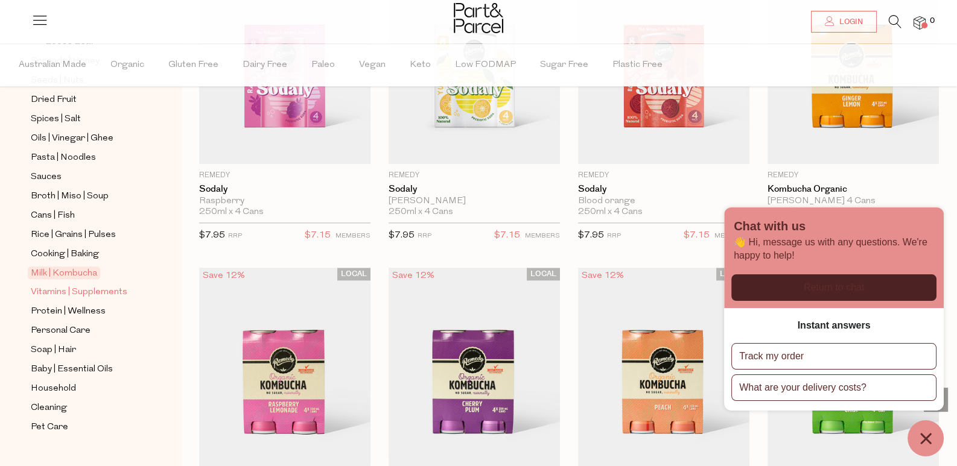
click at [97, 285] on span "Vitamins | Supplements" at bounding box center [79, 292] width 97 height 14
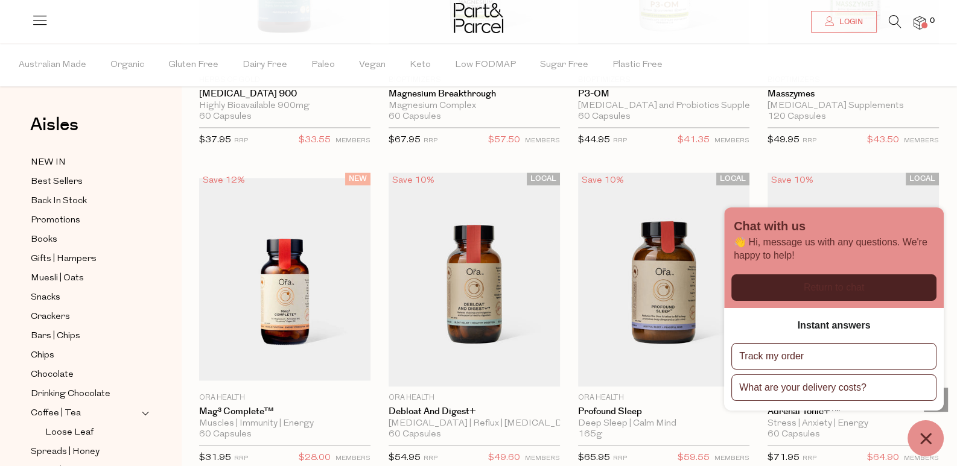
scroll to position [2231, 0]
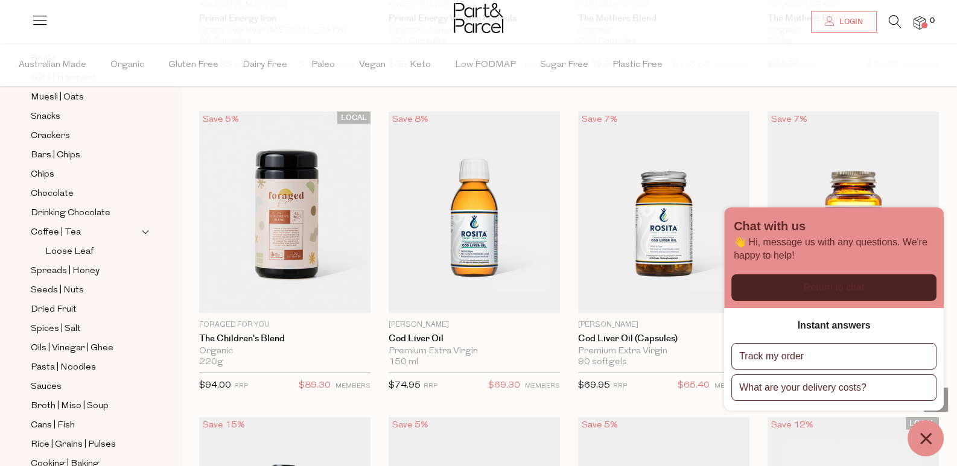
scroll to position [391, 0]
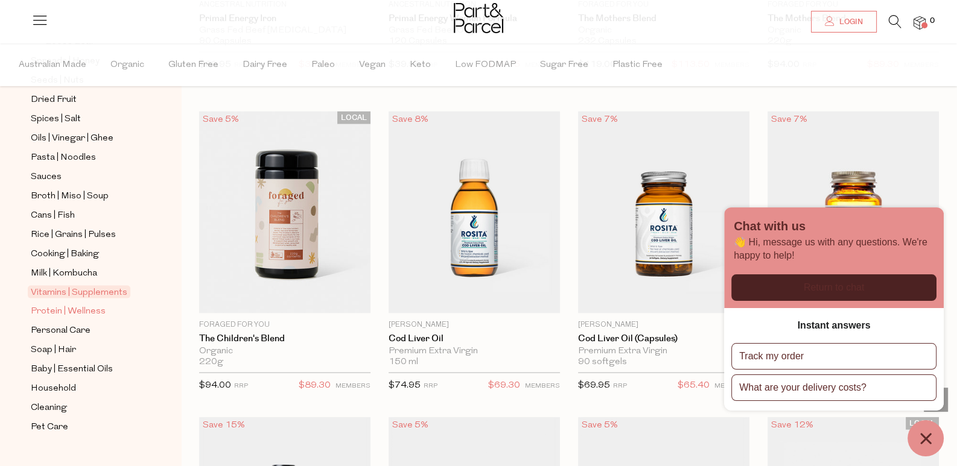
click at [89, 305] on span "Protein | Wellness" at bounding box center [68, 312] width 75 height 14
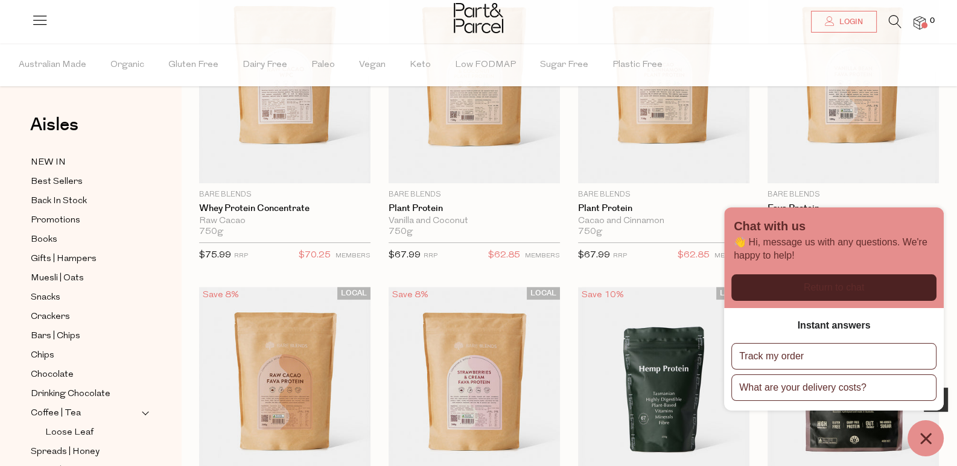
scroll to position [603, 0]
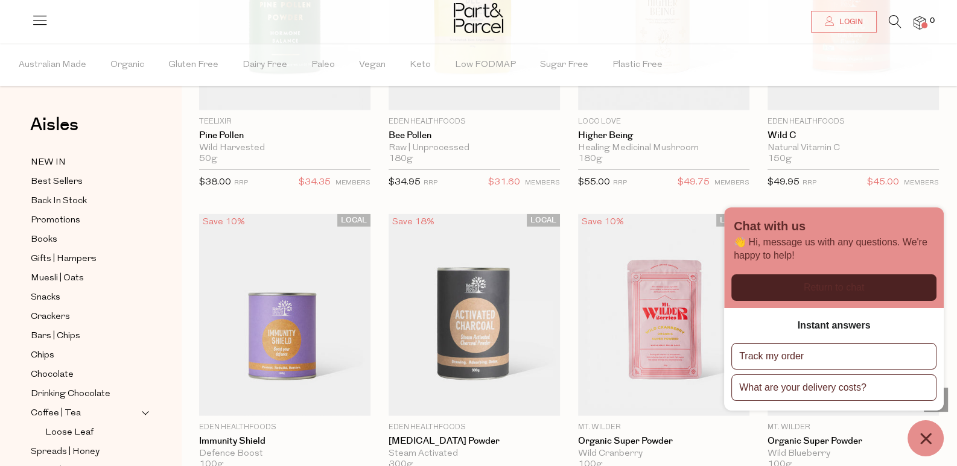
scroll to position [4510, 0]
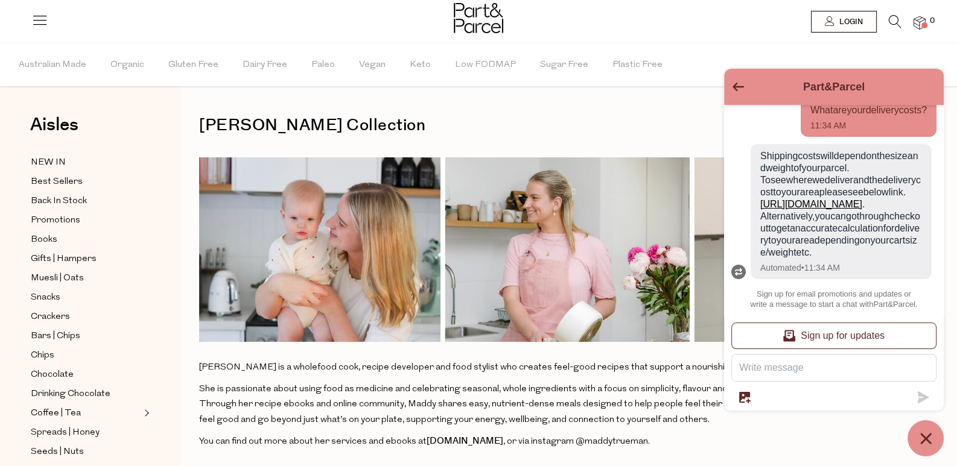
click at [737, 92] on button "Go back to the main screen" at bounding box center [737, 88] width 11 height 10
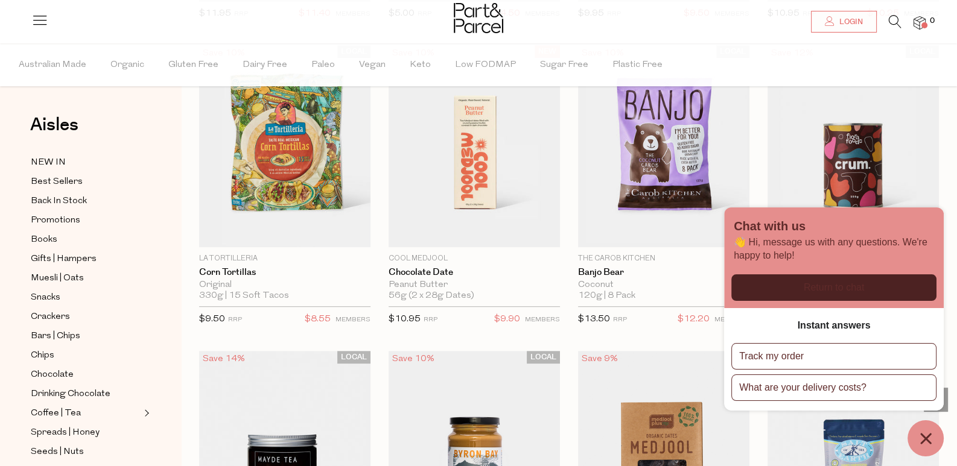
scroll to position [379, 0]
